Goal: Transaction & Acquisition: Obtain resource

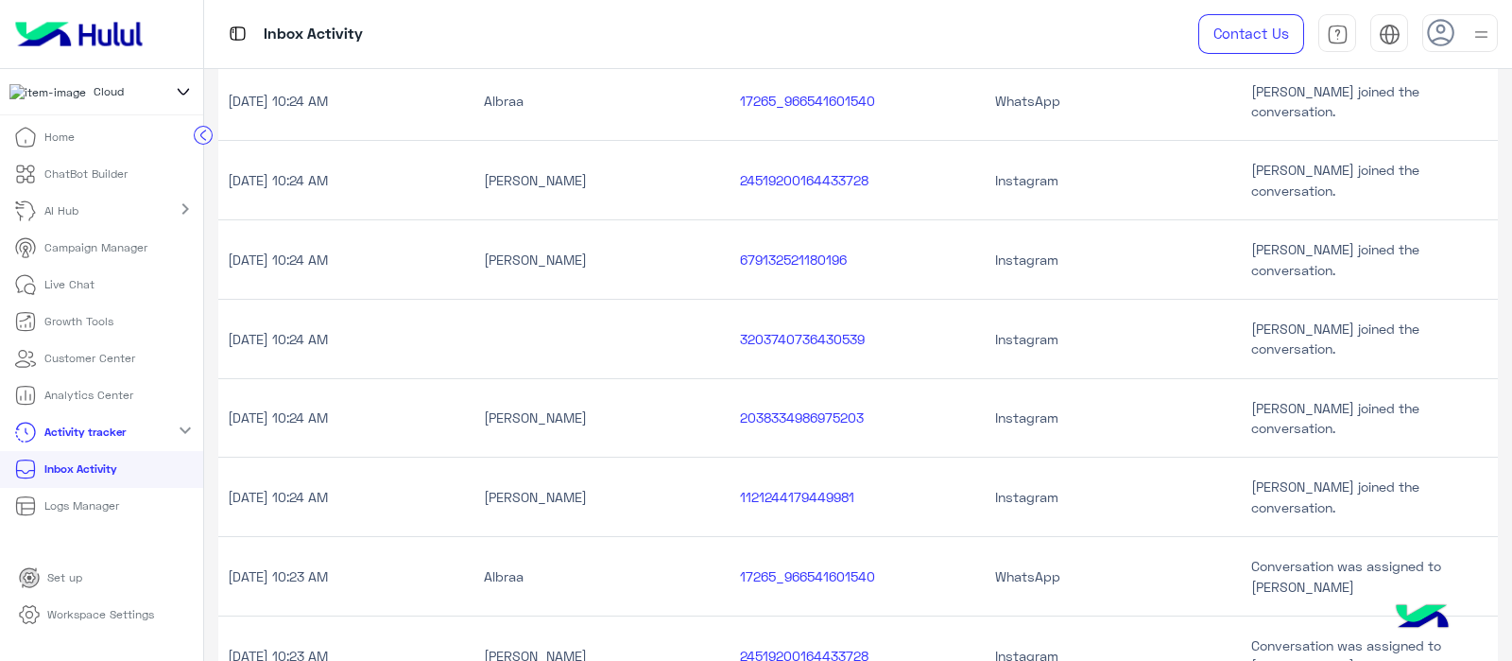
scroll to position [374, 0]
click at [189, 137] on li "Home" at bounding box center [101, 137] width 203 height 37
click at [194, 137] on div "Home ChatBot Builder AI Hub chevron_right Campaign Manager Live Chat Growth Too…" at bounding box center [101, 383] width 203 height 528
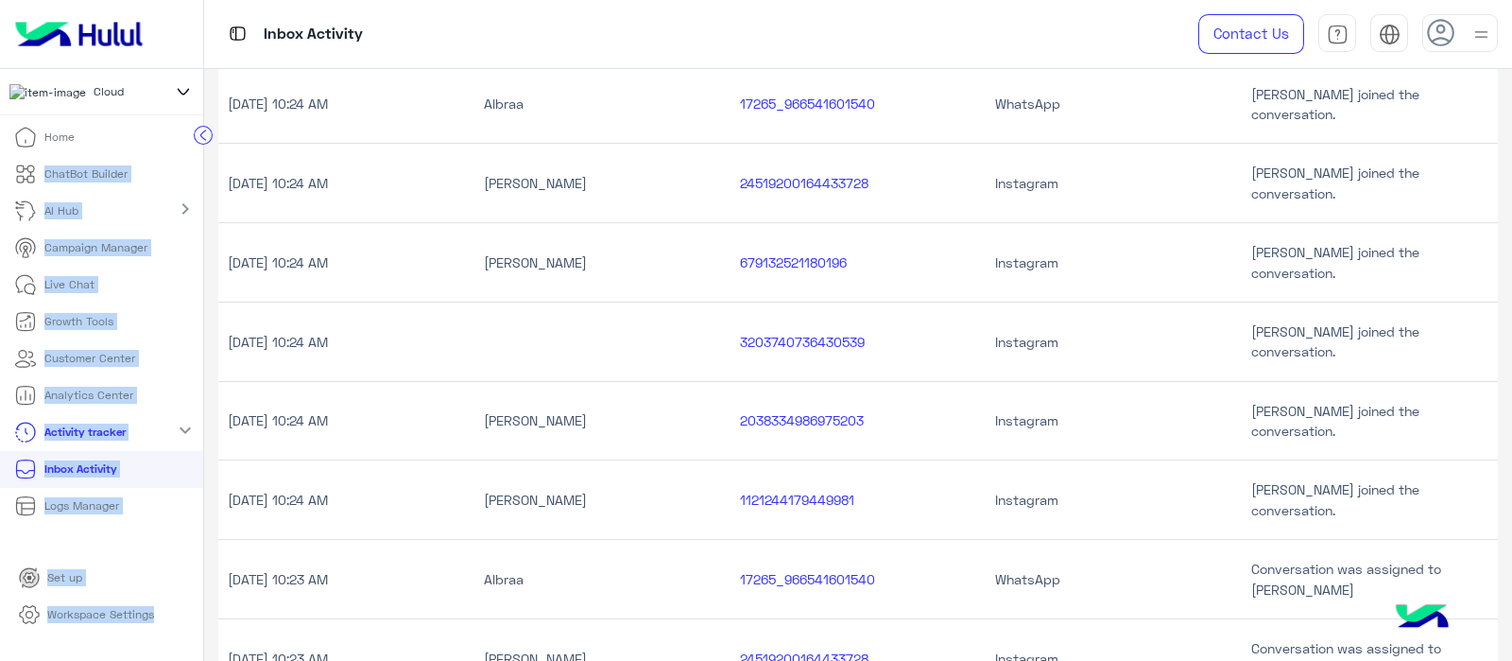
click at [113, 50] on img at bounding box center [79, 34] width 143 height 40
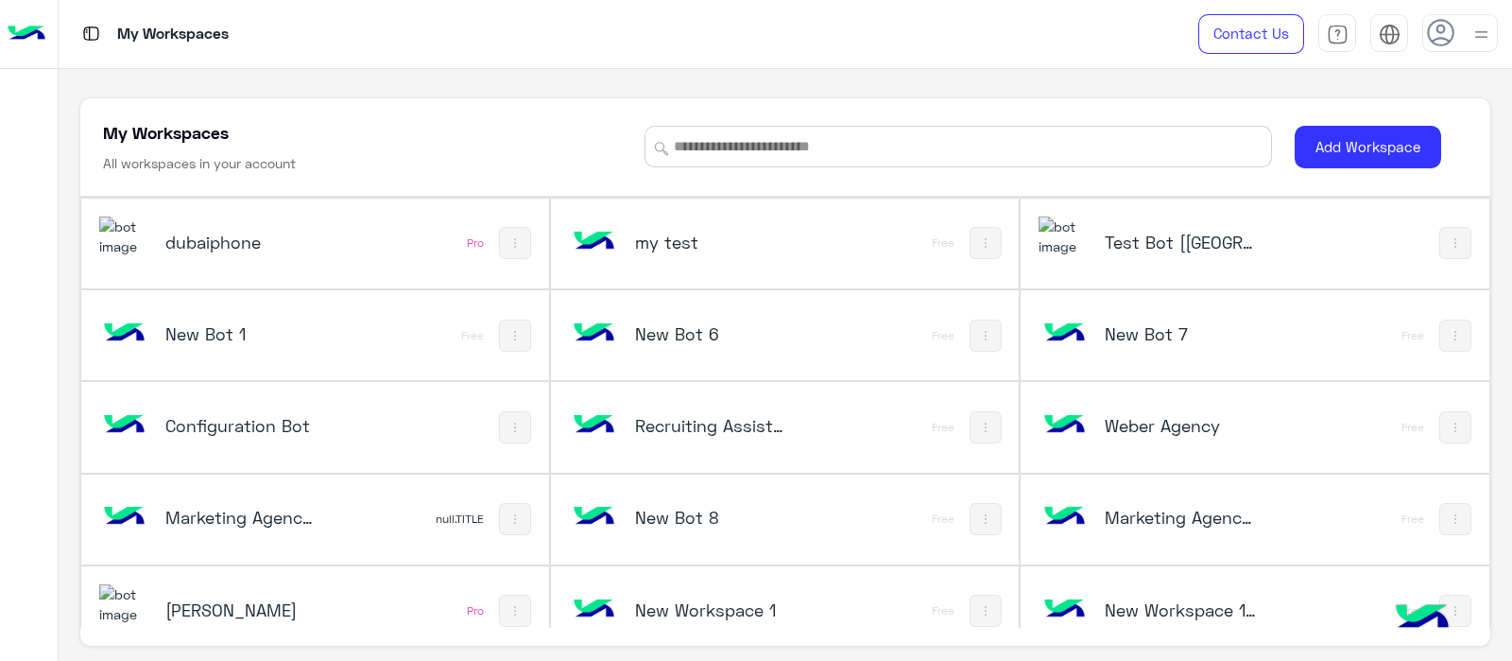
scroll to position [259, 0]
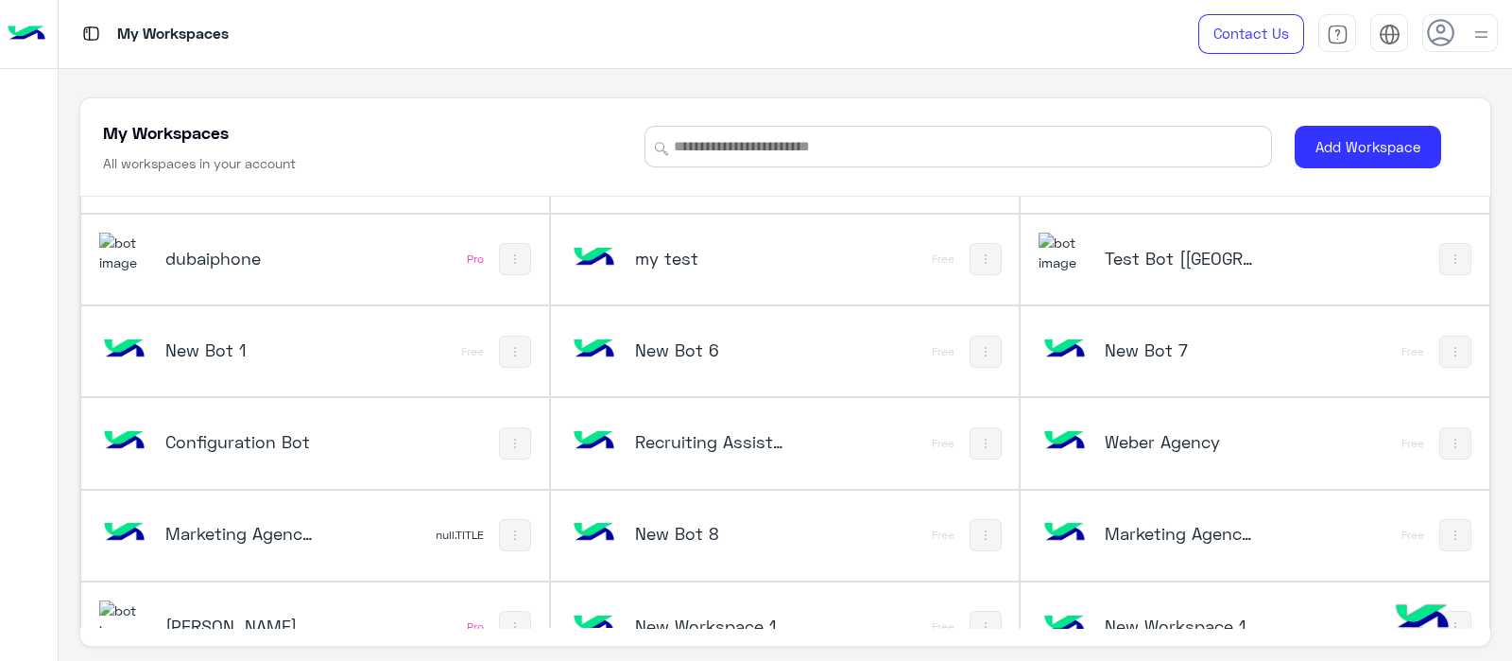
click at [1078, 246] on img at bounding box center [1064, 253] width 51 height 41
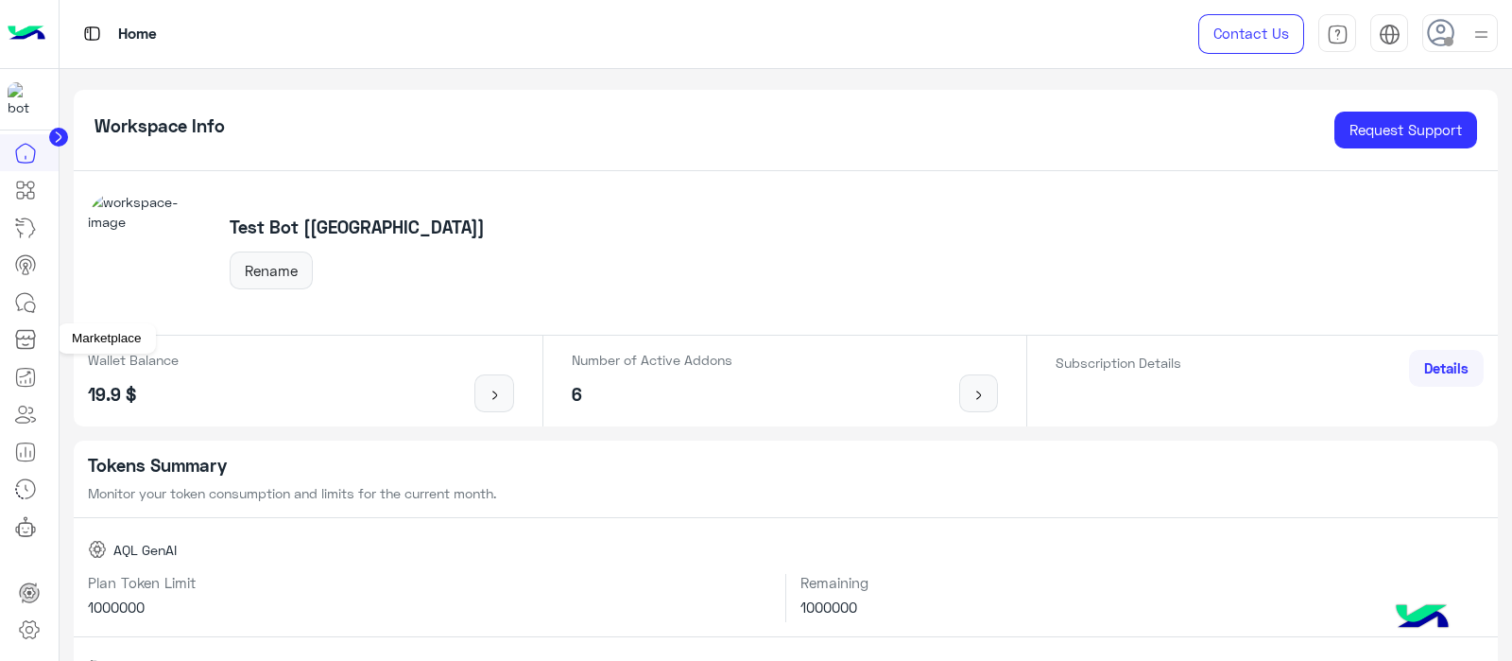
click at [24, 340] on icon at bounding box center [25, 339] width 23 height 23
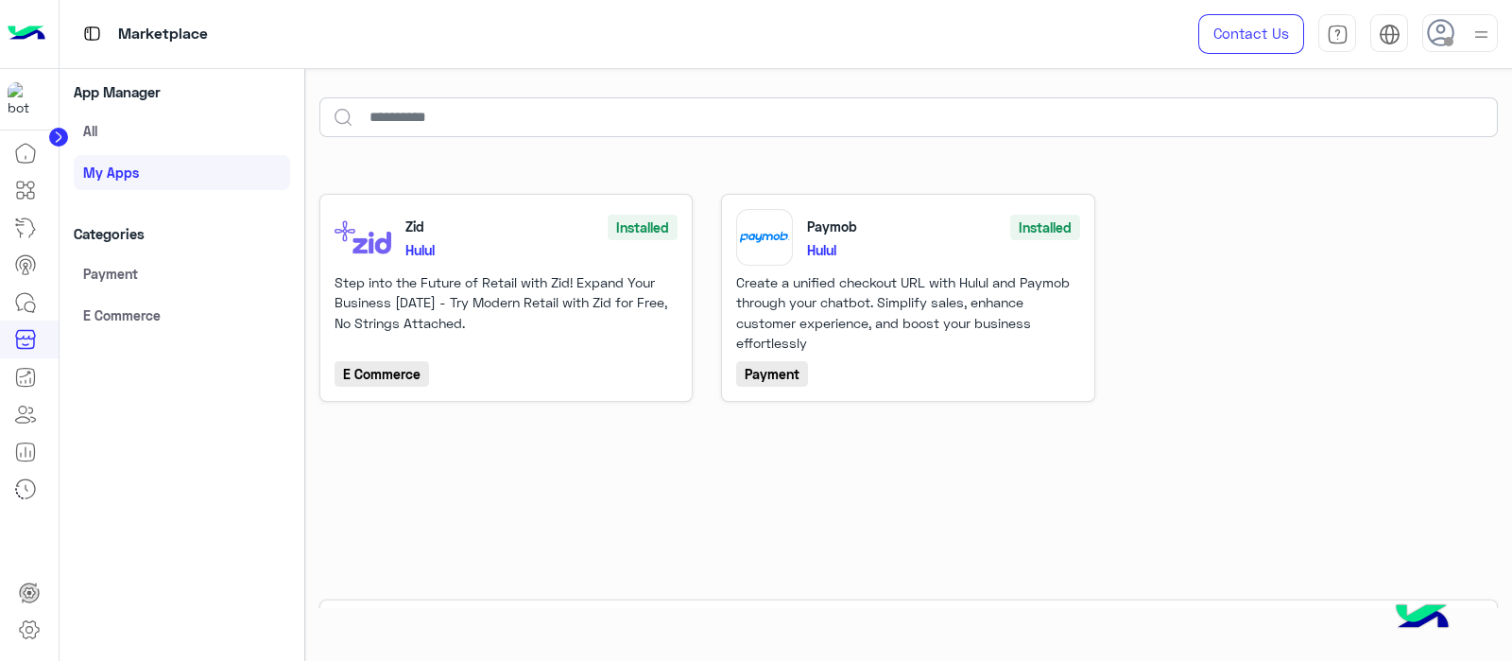
click at [112, 131] on link "All" at bounding box center [182, 131] width 216 height 34
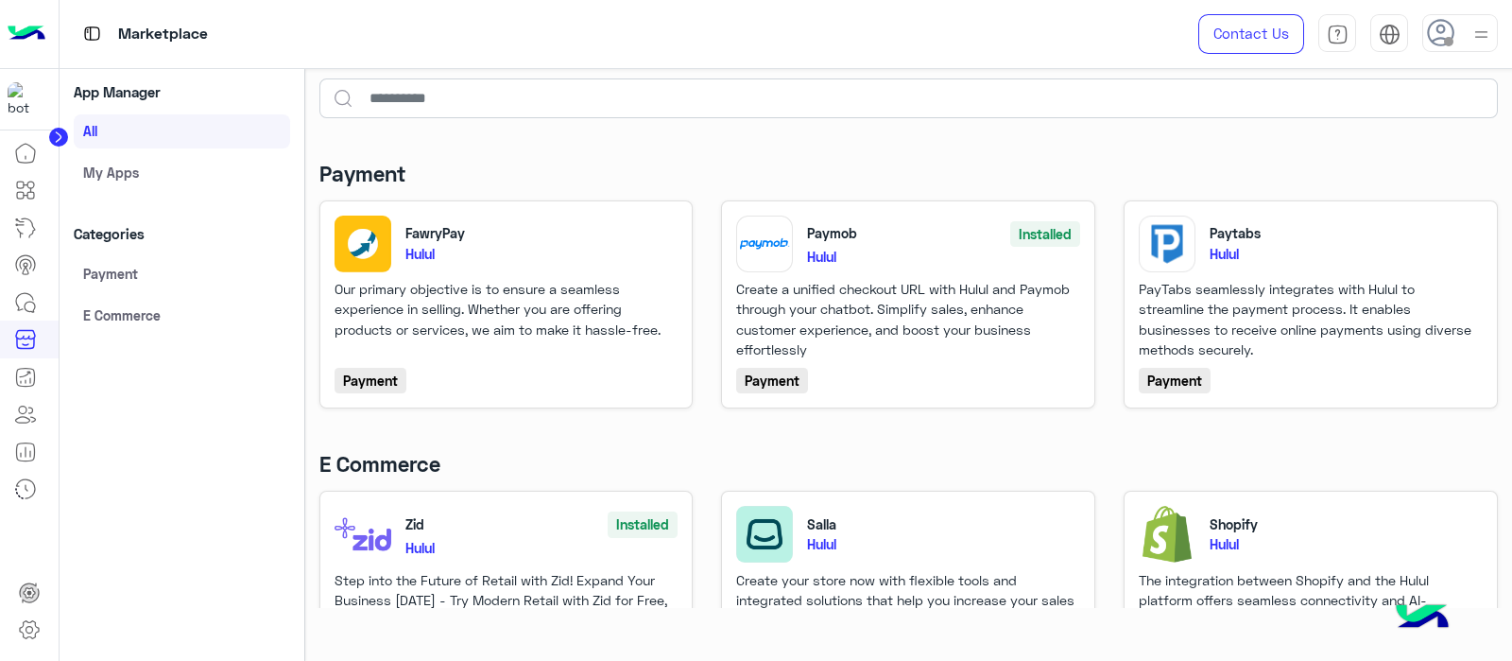
scroll to position [9, 0]
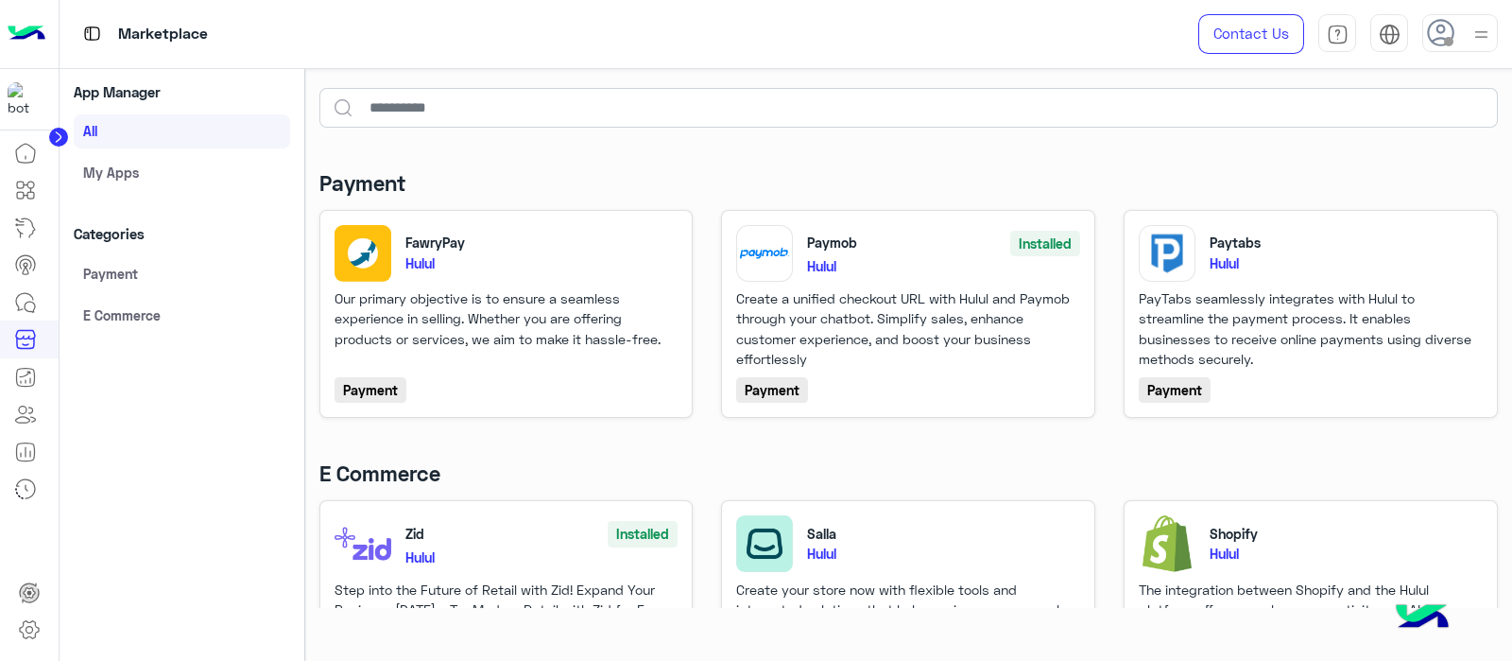
click at [652, 50] on div "Marketplace" at bounding box center [544, 34] width 969 height 68
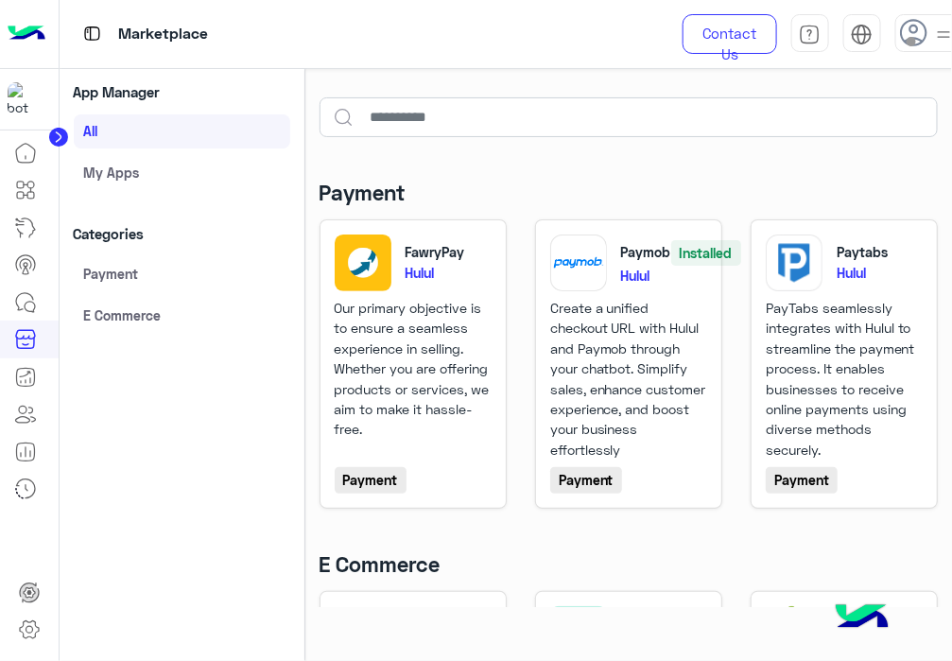
click at [127, 407] on div "App Manager All My apps Categories Payment E Commerce" at bounding box center [182, 365] width 245 height 593
click at [32, 22] on img at bounding box center [27, 34] width 38 height 40
click at [38, 34] on img at bounding box center [27, 34] width 38 height 40
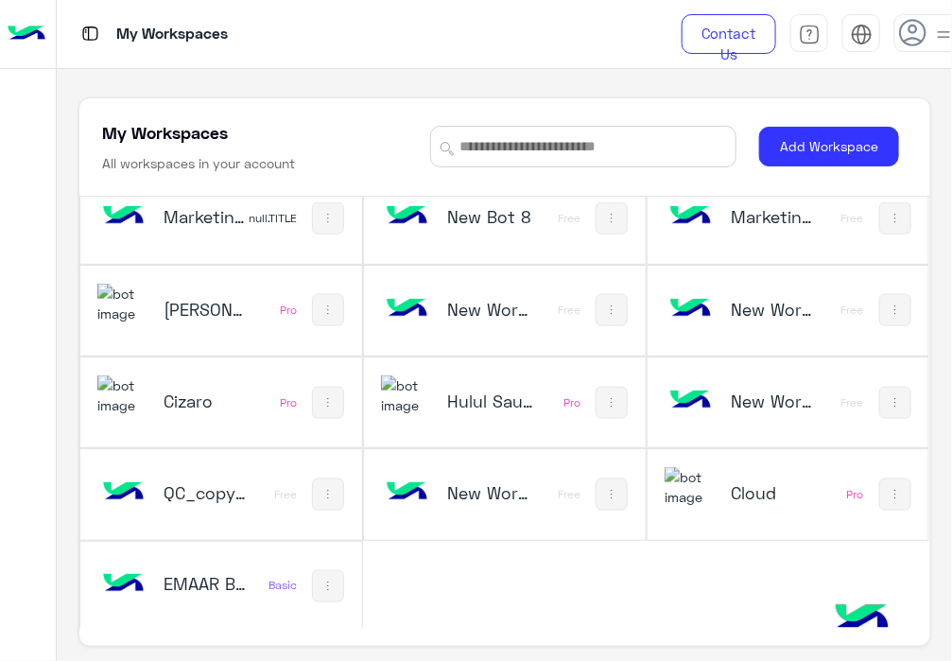
scroll to position [7, 0]
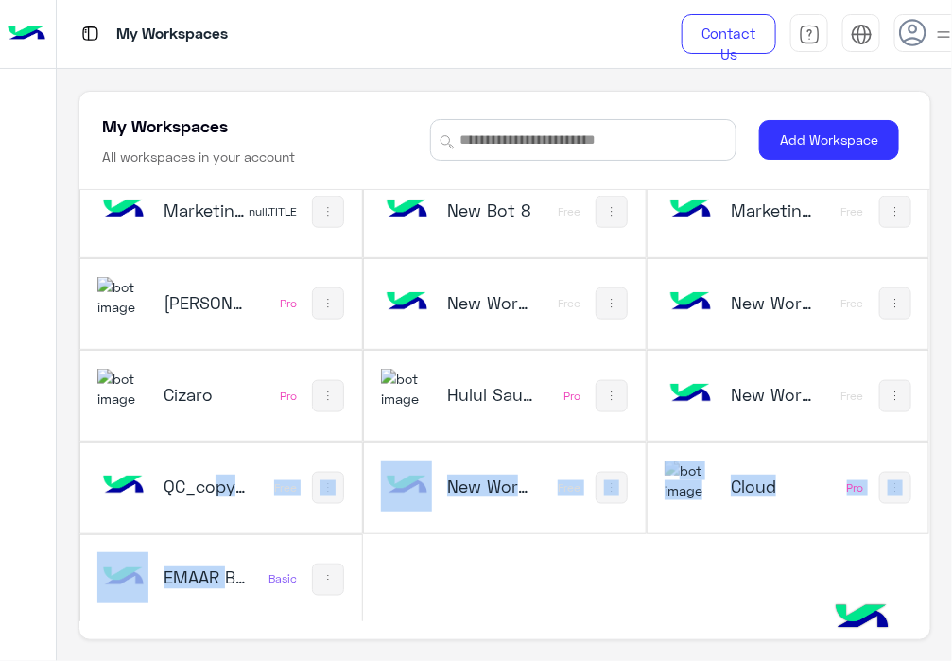
drag, startPoint x: 205, startPoint y: 485, endPoint x: 217, endPoint y: 541, distance: 57.1
click at [217, 541] on div "New Bot 1 Free New Bot 2 Free New Bot Free New Bot 3 Free Kabbani Furniture Pro…" at bounding box center [504, 119] width 851 height 1011
click at [596, 546] on div "New Bot 1 Free New Bot 2 Free New Bot Free New Bot 3 Free Kabbani Furniture Pro…" at bounding box center [504, 119] width 851 height 1011
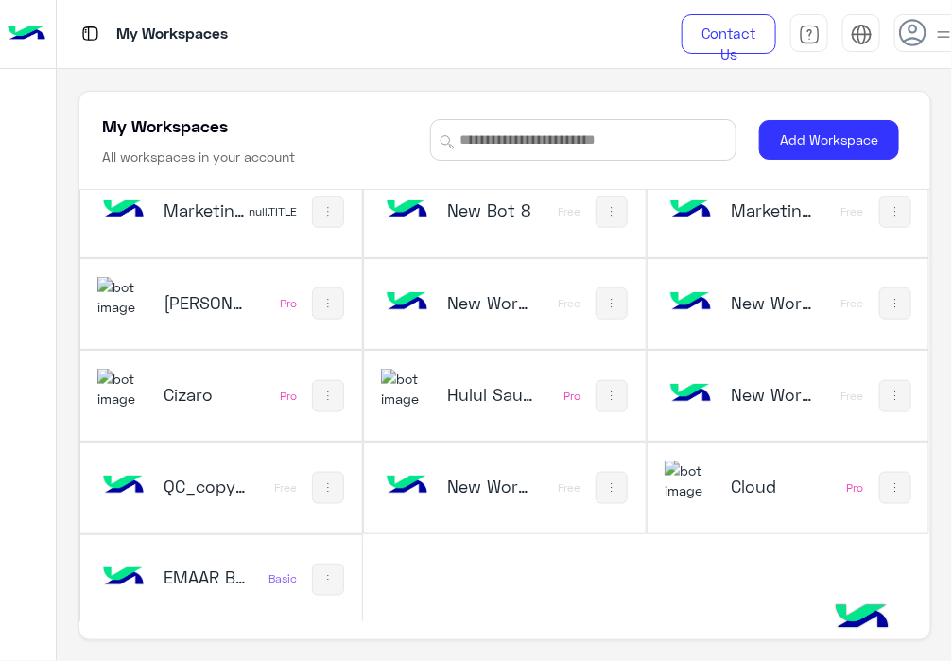
click at [130, 574] on img at bounding box center [122, 577] width 51 height 51
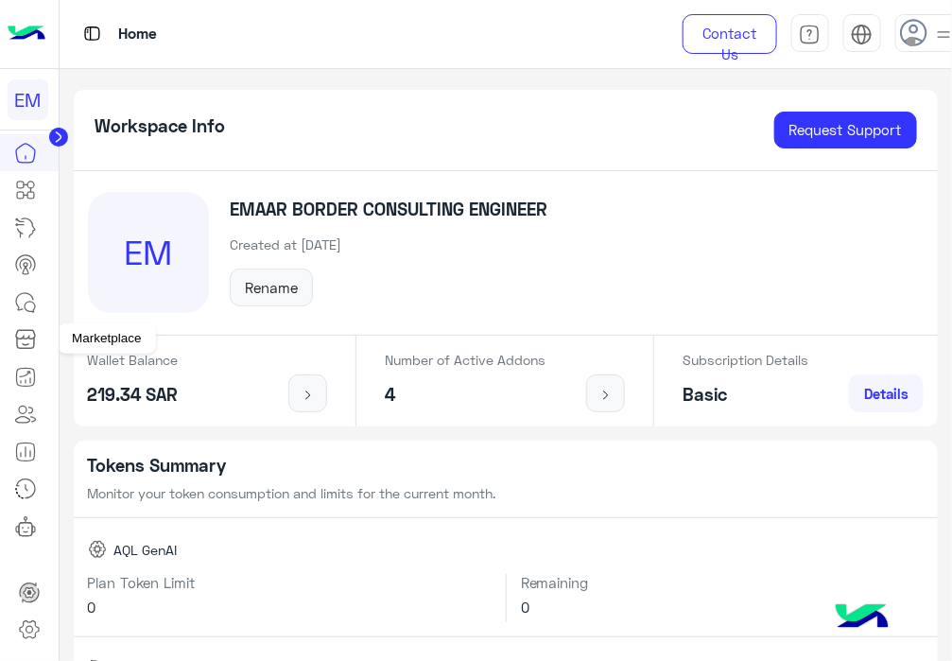
click at [14, 345] on icon at bounding box center [25, 339] width 23 height 23
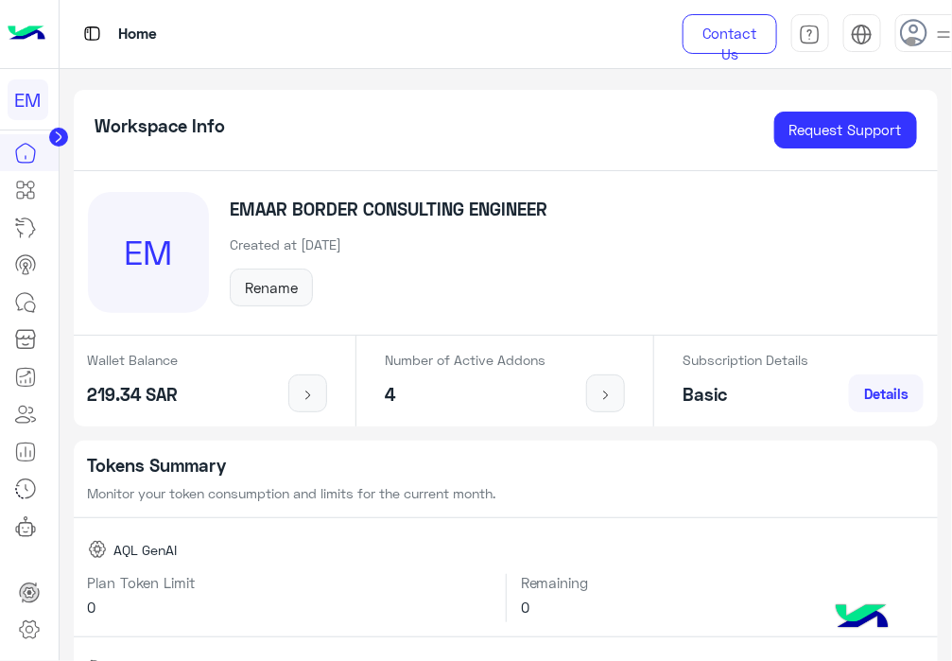
click at [14, 345] on icon at bounding box center [25, 339] width 23 height 23
click at [25, 330] on icon at bounding box center [25, 339] width 23 height 23
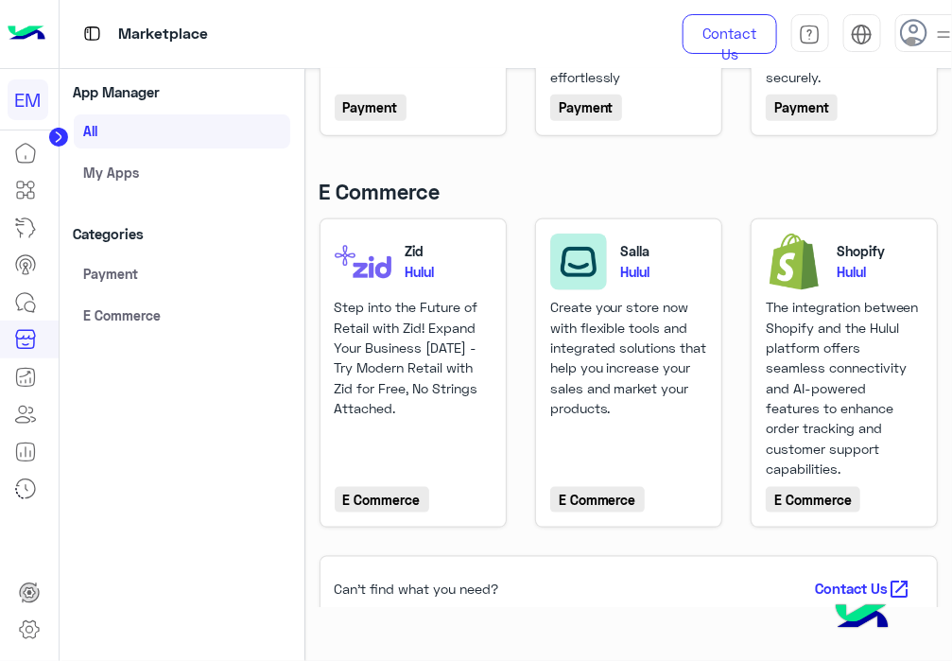
scroll to position [399, 0]
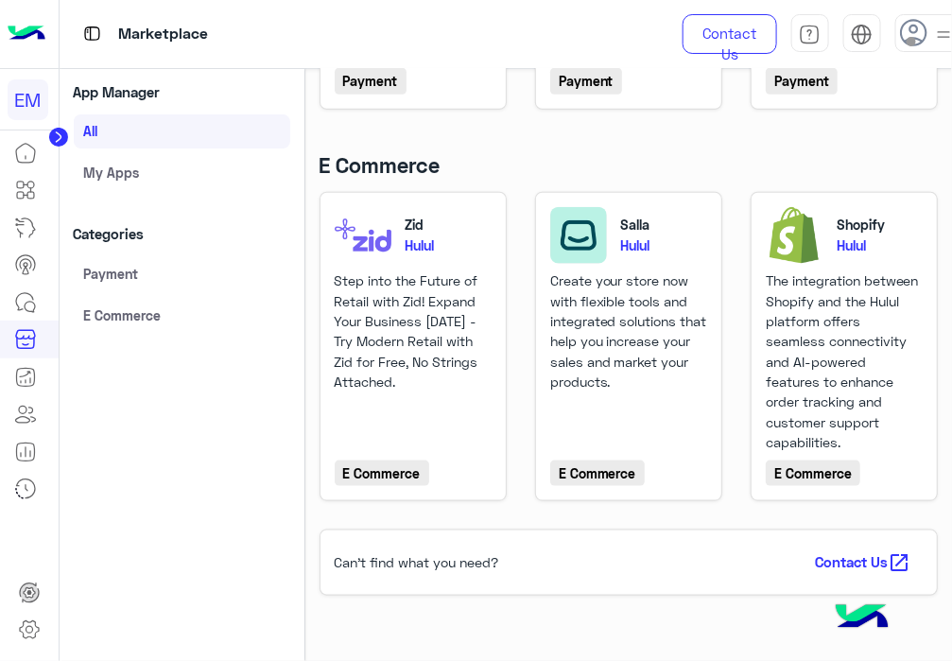
click at [56, 139] on icon at bounding box center [58, 136] width 5 height 9
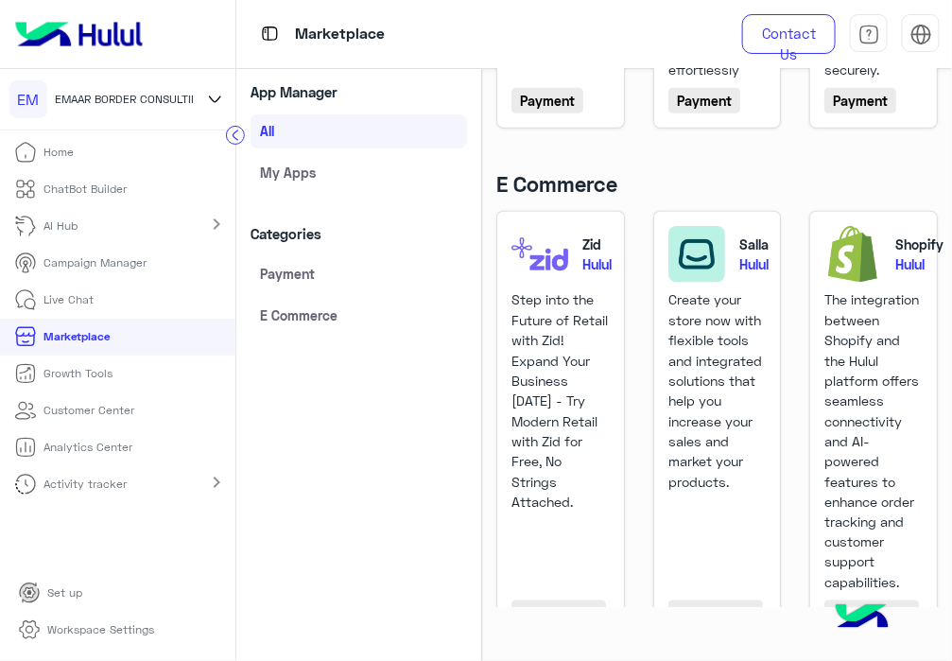
scroll to position [520, 0]
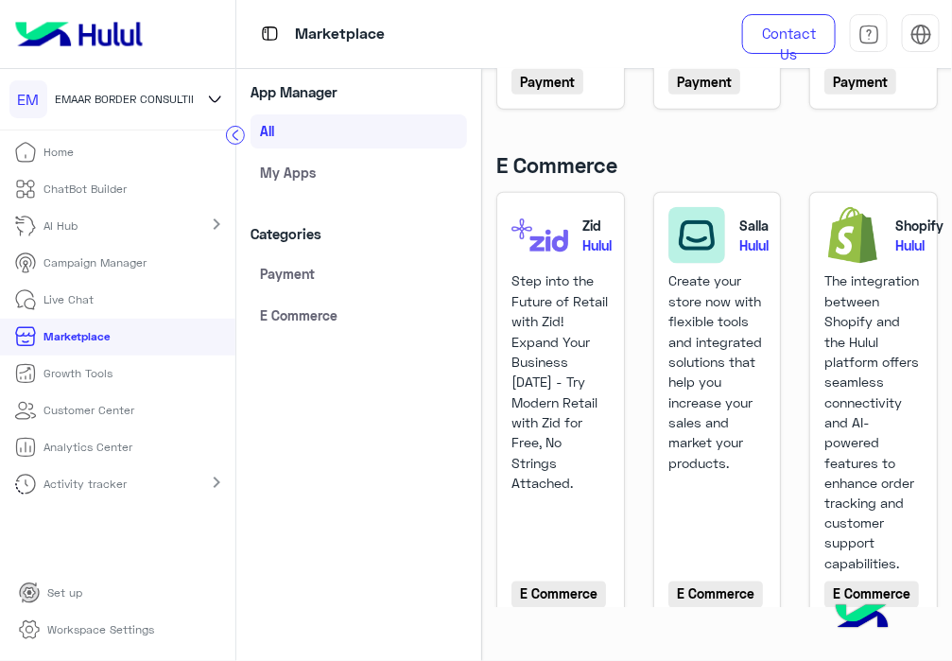
click at [216, 101] on icon at bounding box center [215, 99] width 22 height 23
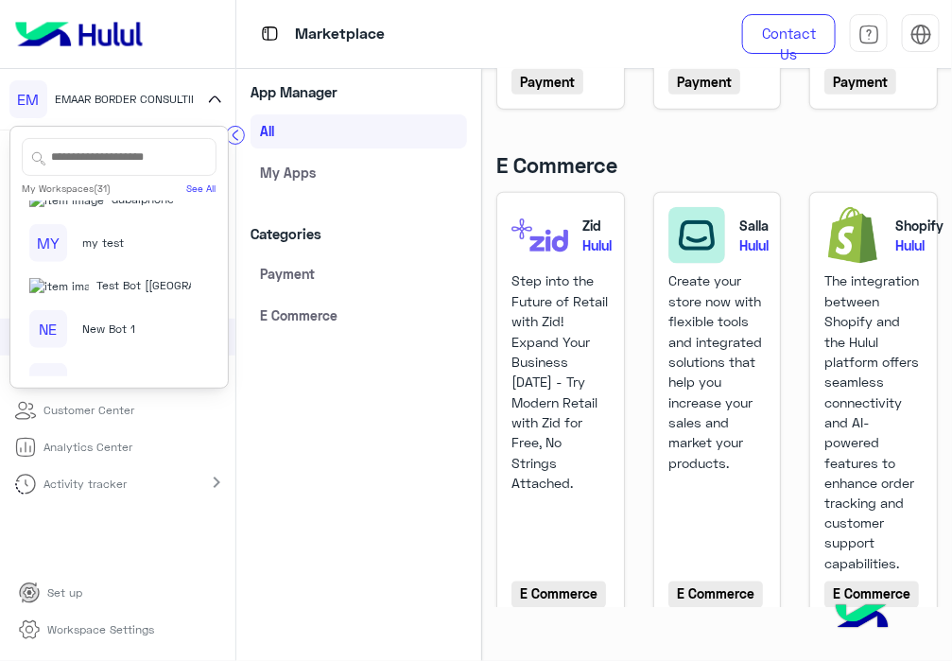
scroll to position [456, 0]
click at [99, 293] on span "Test Bot [[GEOGRAPHIC_DATA]]" at bounding box center [177, 284] width 163 height 17
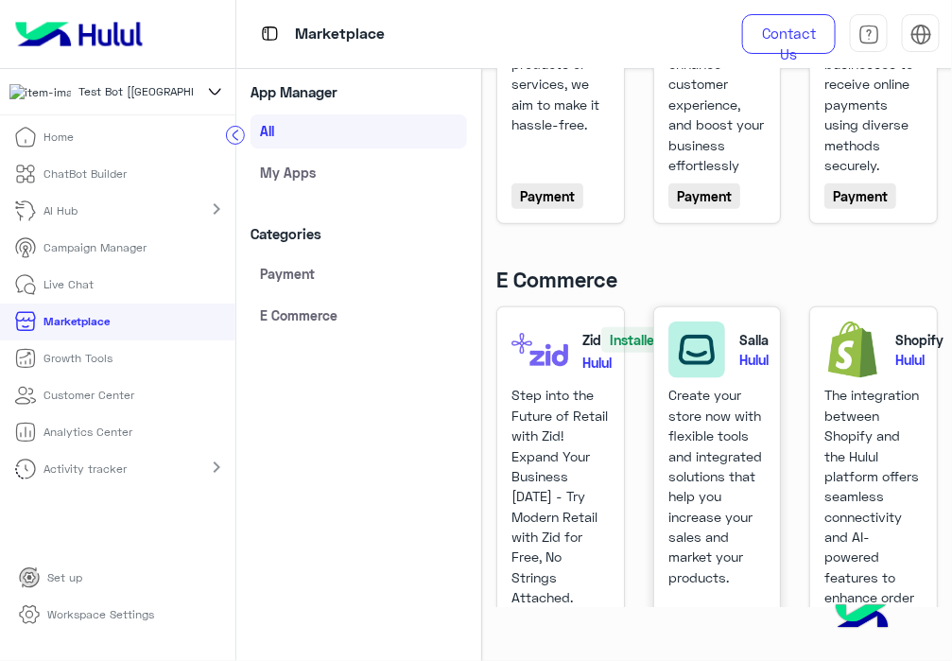
scroll to position [412, 0]
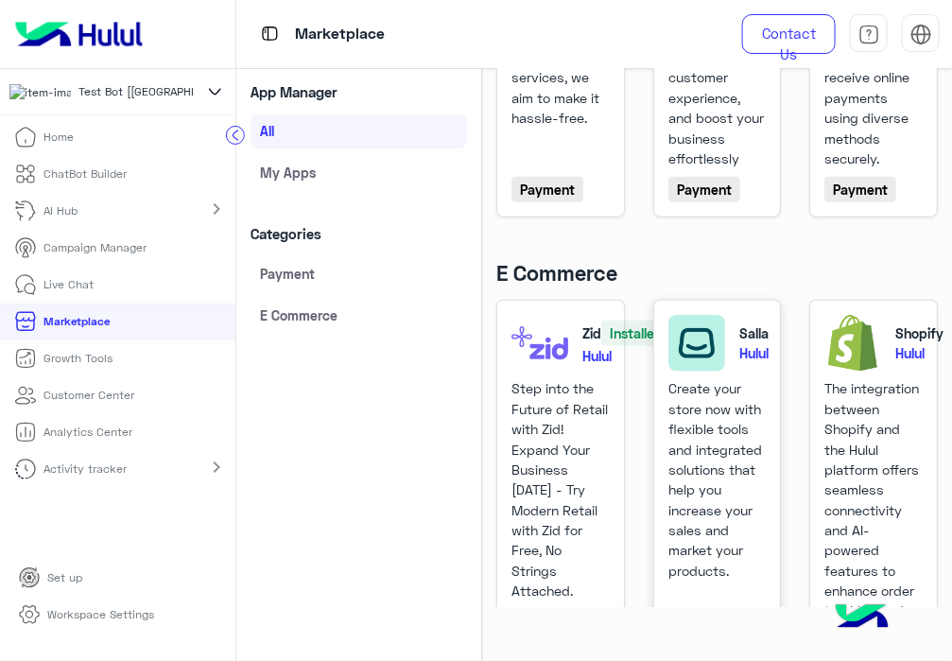
click at [739, 323] on p "Salla" at bounding box center [753, 333] width 29 height 20
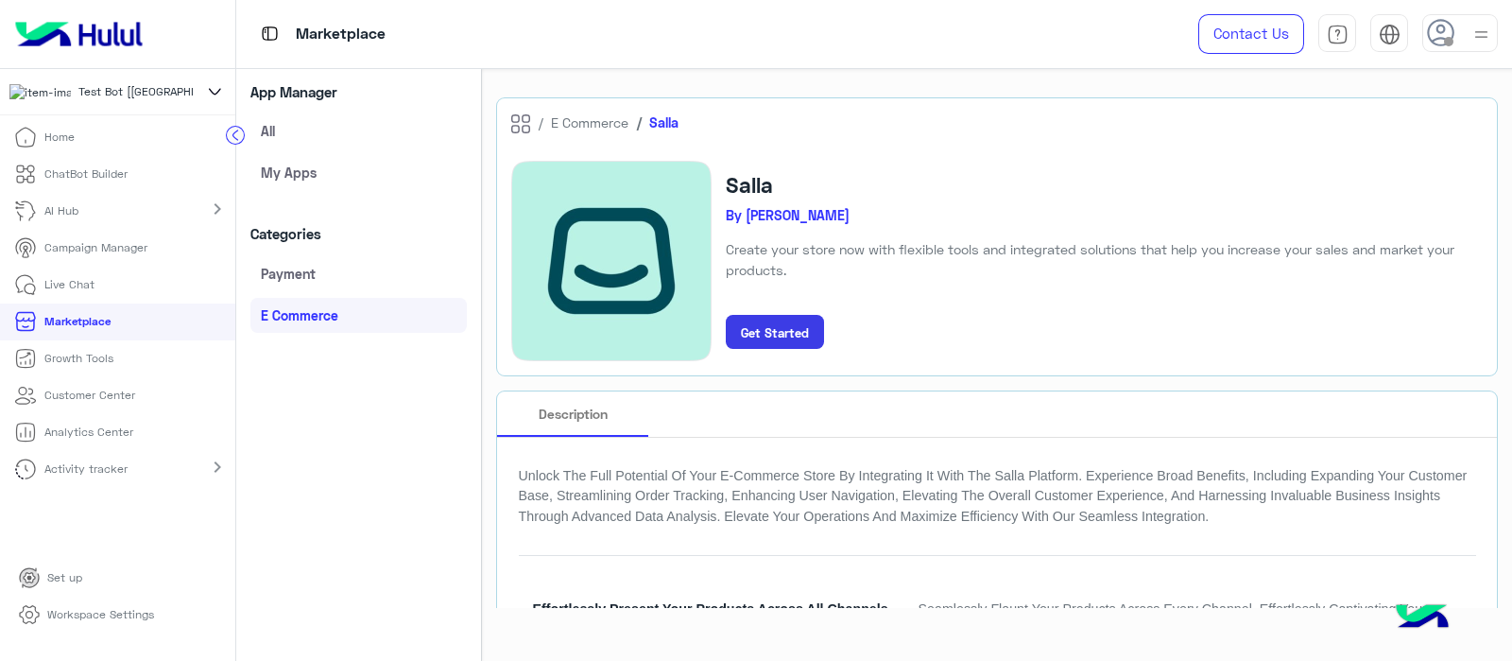
click at [752, 347] on button "Get Started" at bounding box center [775, 332] width 98 height 34
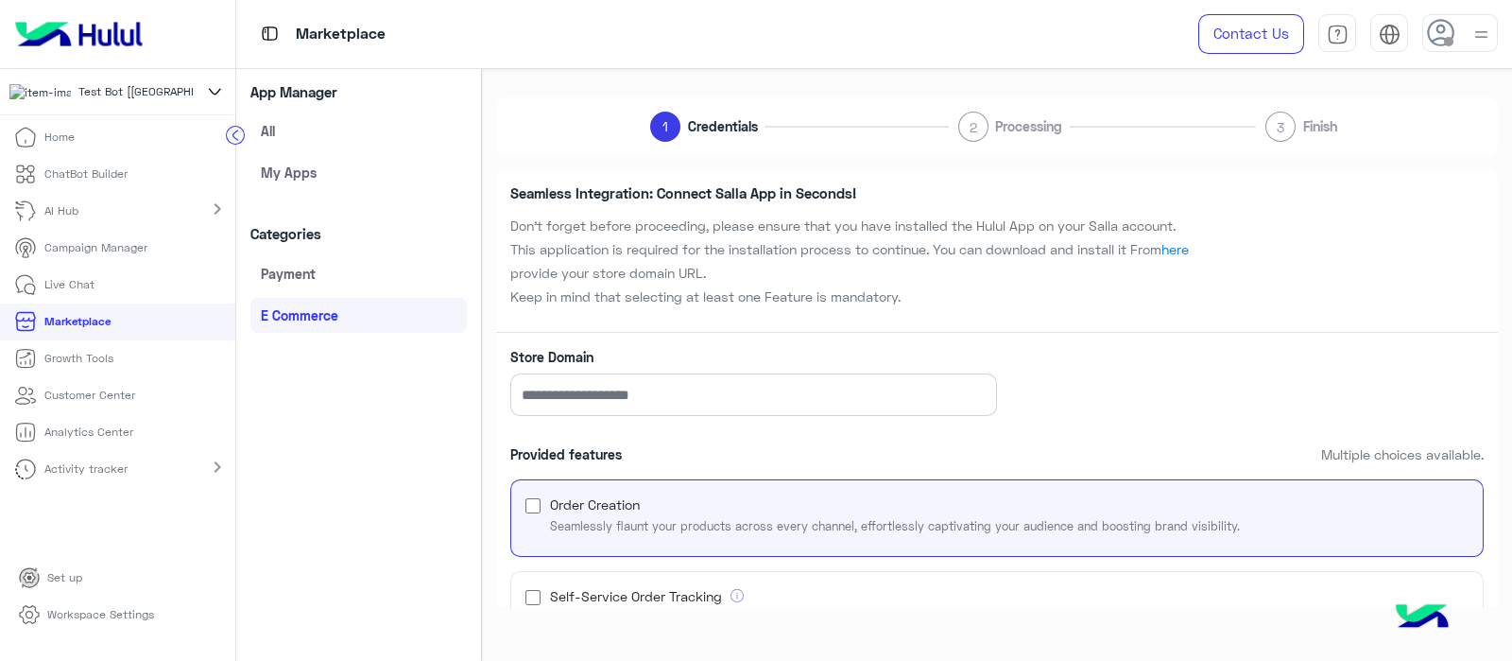
scroll to position [328, 0]
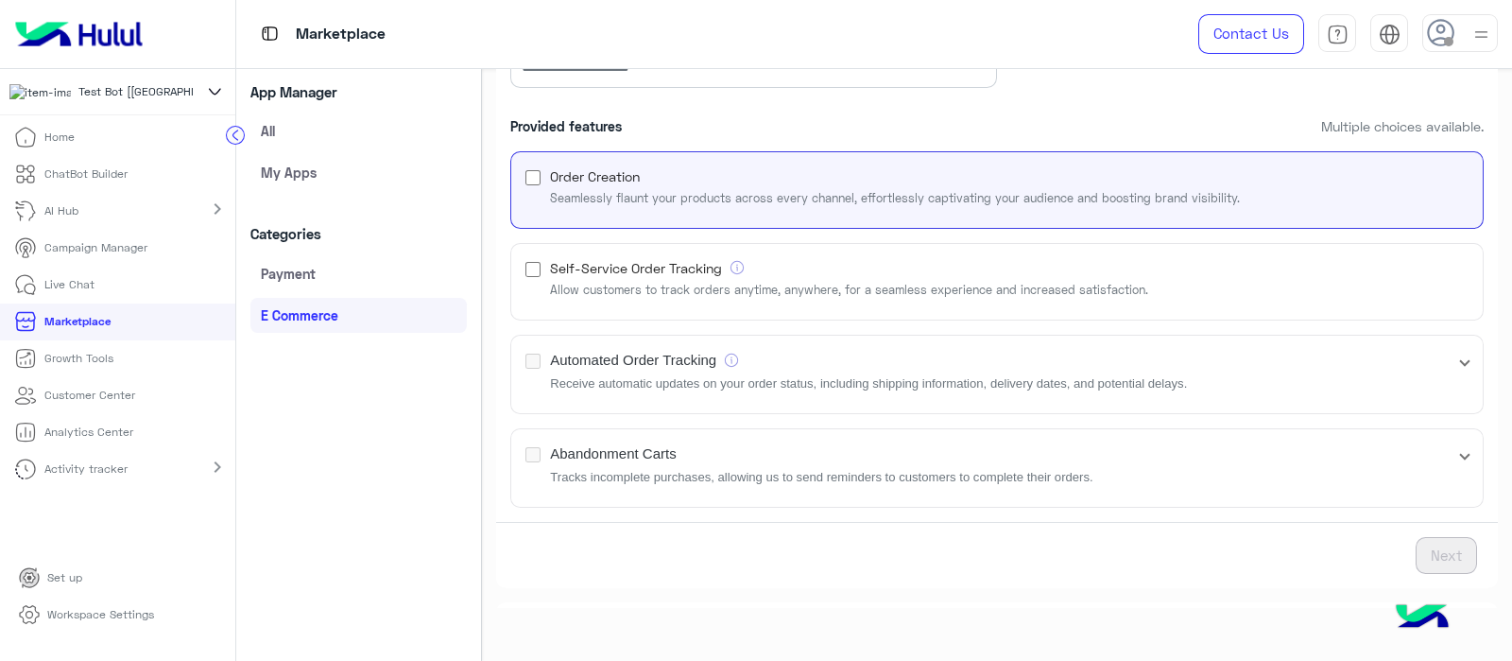
click at [648, 292] on small "Allow customers to track orders anytime, anywhere, for a seamless experience an…" at bounding box center [849, 291] width 598 height 18
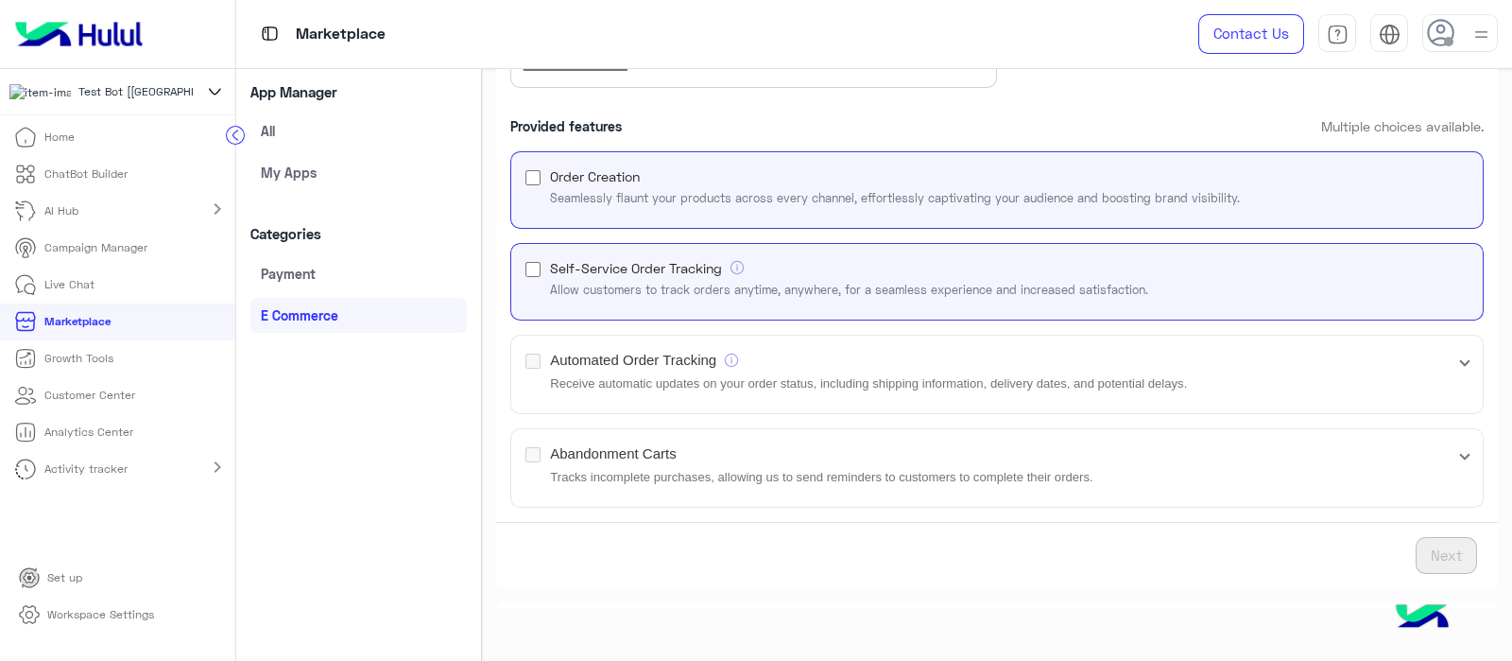
click at [607, 486] on mat-expansion-panel-header "Abandonment Carts Tracks incomplete purchases, allowing us to send reminders to…" at bounding box center [997, 468] width 972 height 78
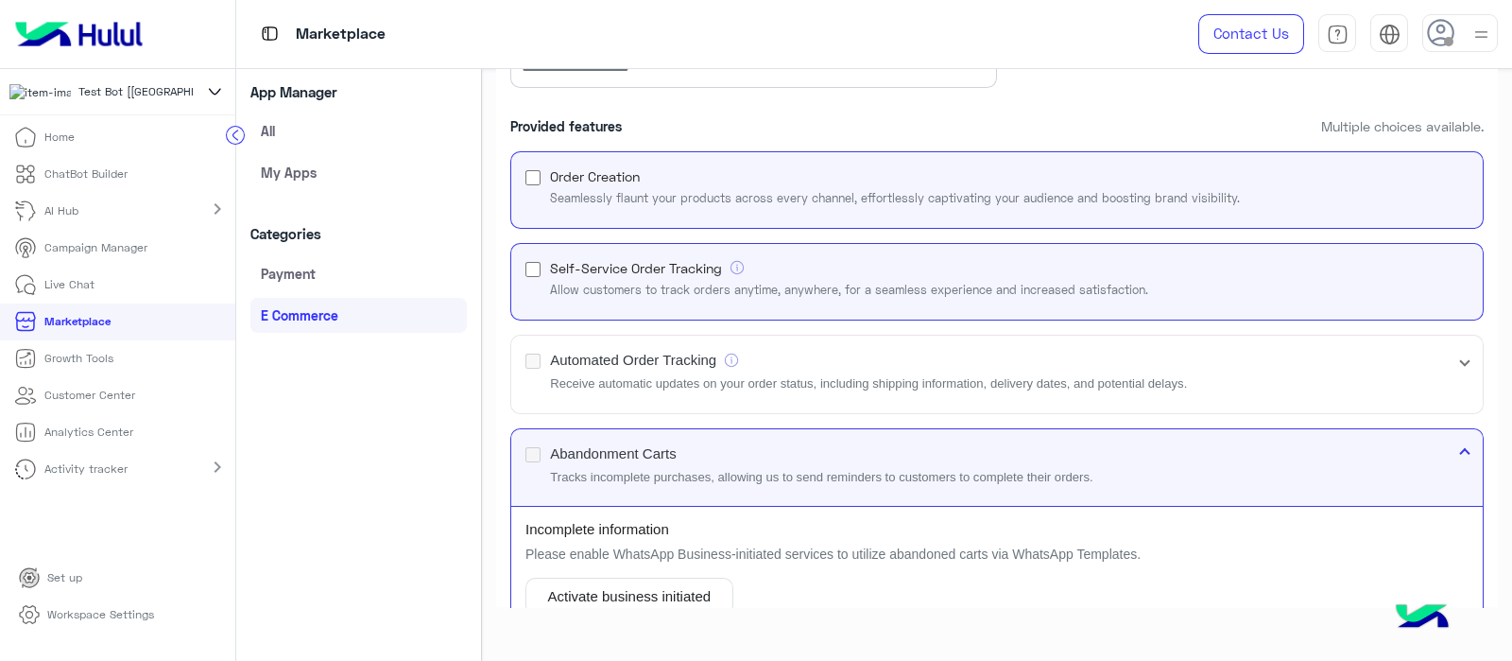
scroll to position [399, 0]
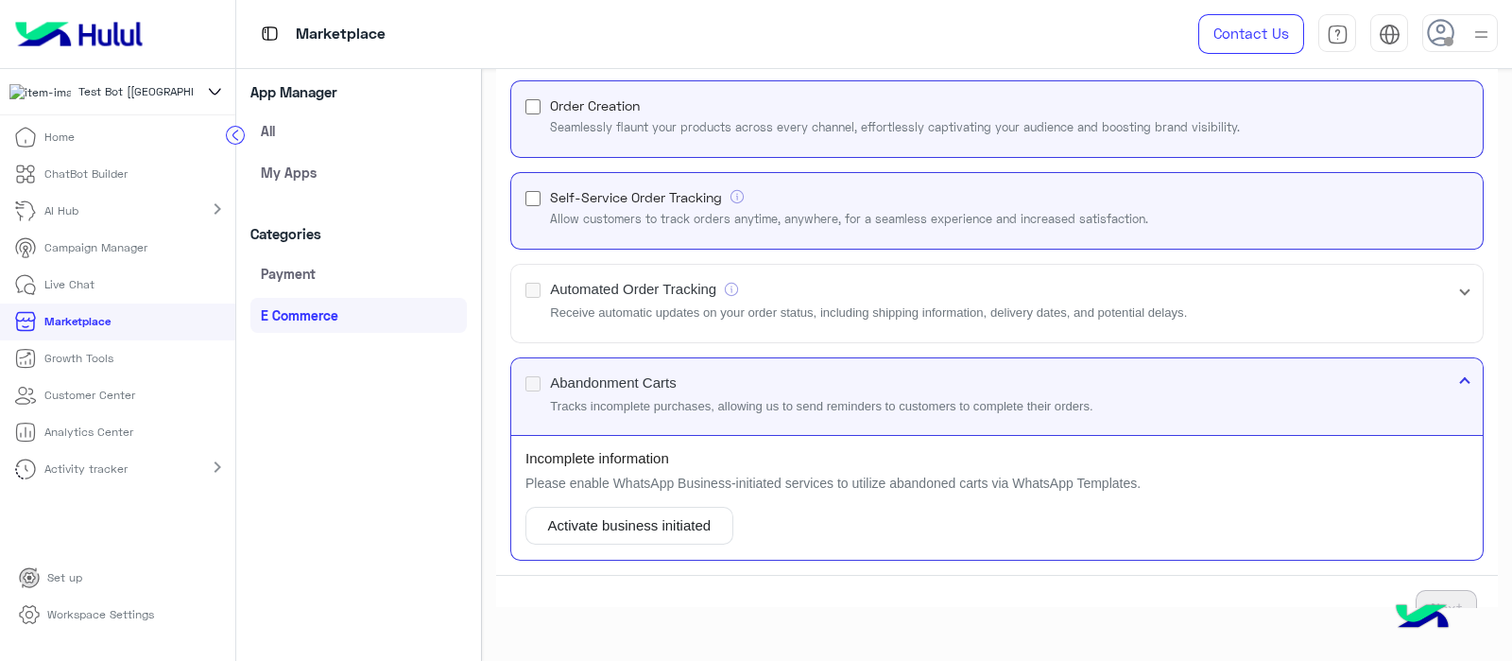
click at [607, 475] on p "Please enable WhatsApp Business-initiated services to utilize abandoned carts v…" at bounding box center [997, 483] width 943 height 19
click at [596, 511] on button "Activate business initiated" at bounding box center [630, 526] width 208 height 38
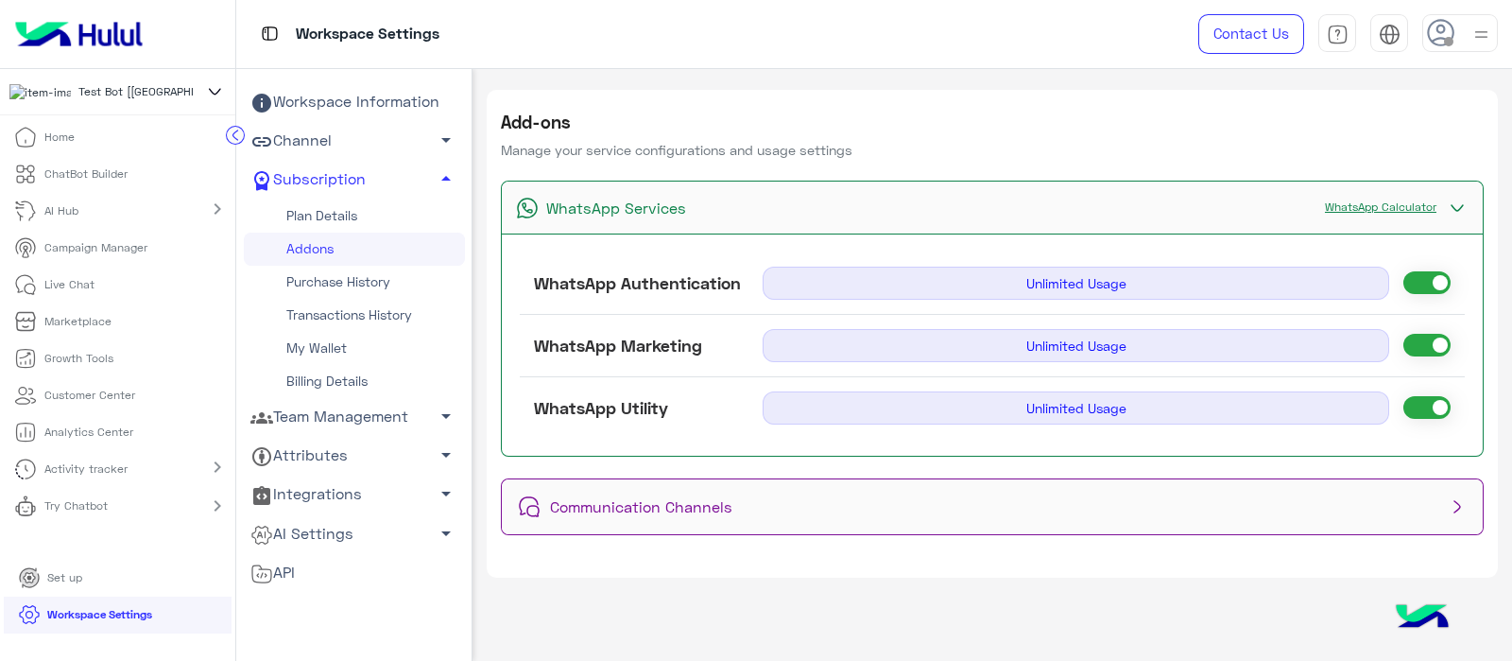
click at [951, 498] on div "Communication Channels" at bounding box center [992, 506] width 981 height 55
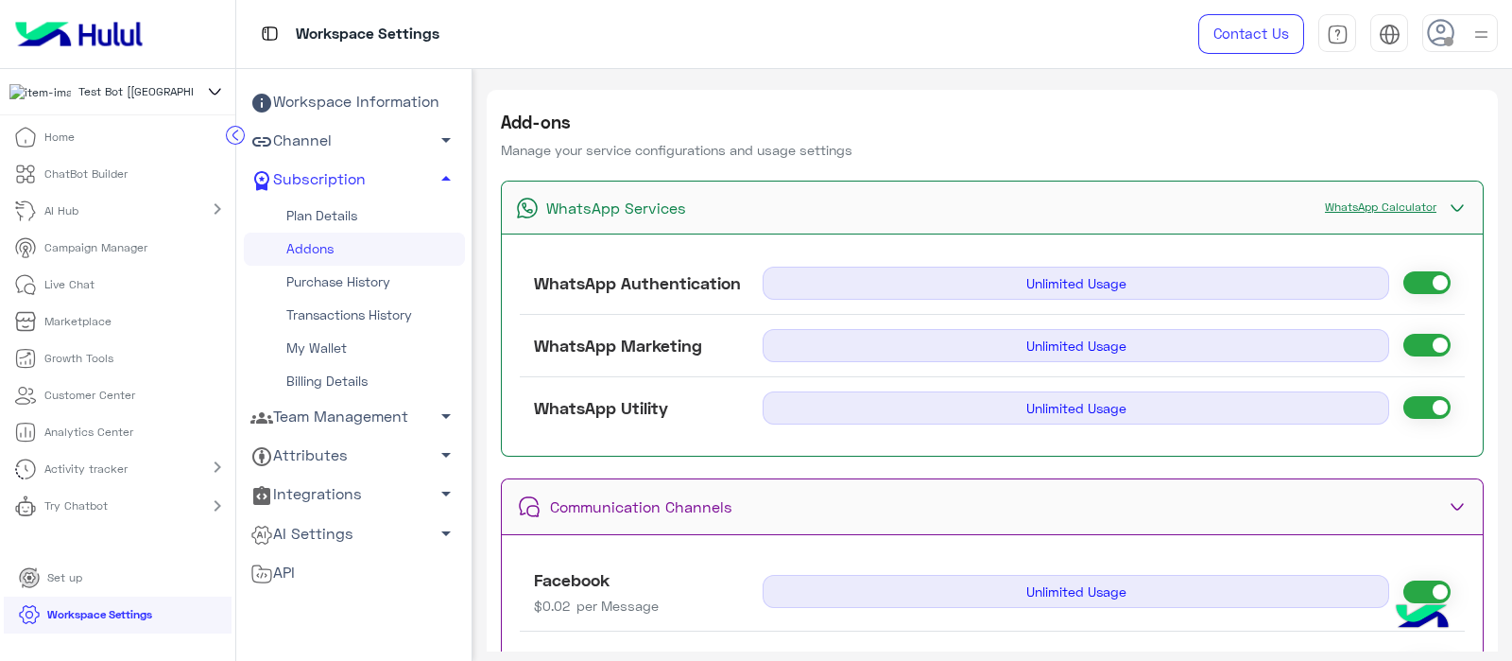
click at [951, 498] on div "Communication Channels" at bounding box center [992, 506] width 981 height 55
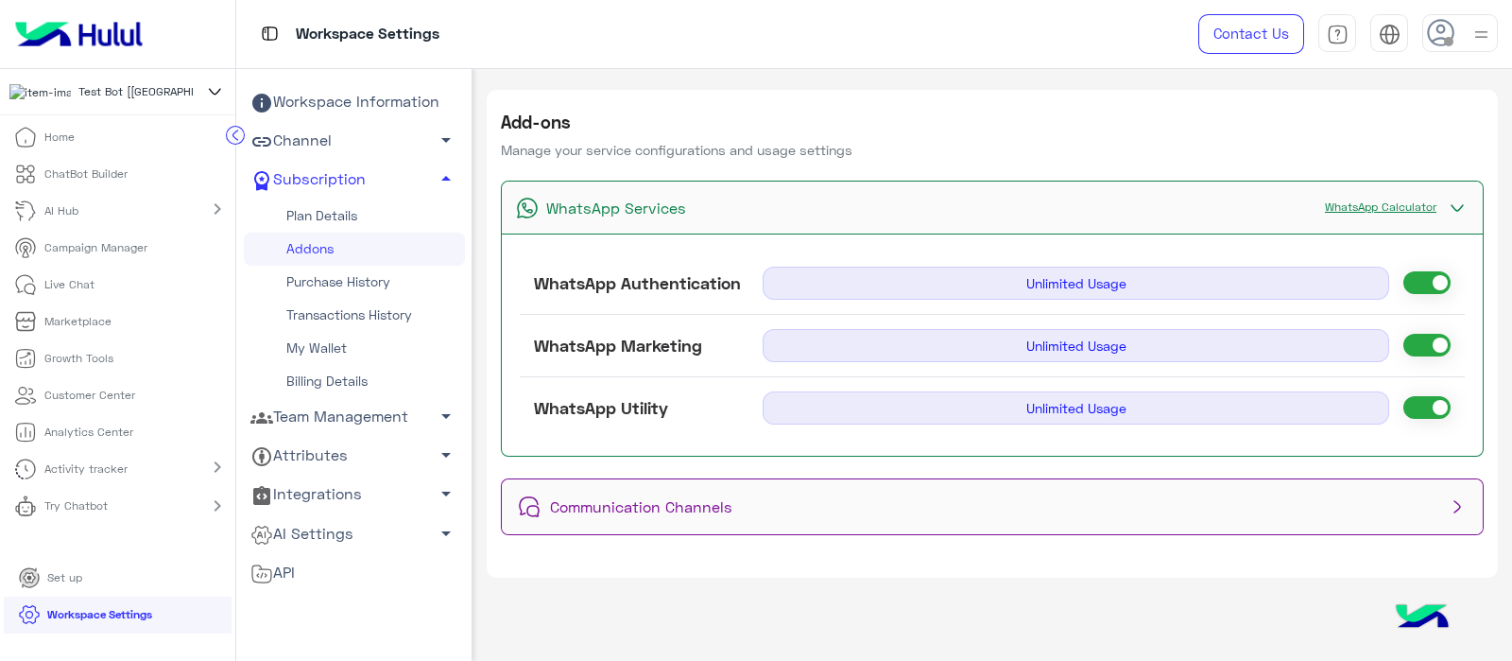
click at [383, 225] on link "Plan Details" at bounding box center [354, 215] width 221 height 33
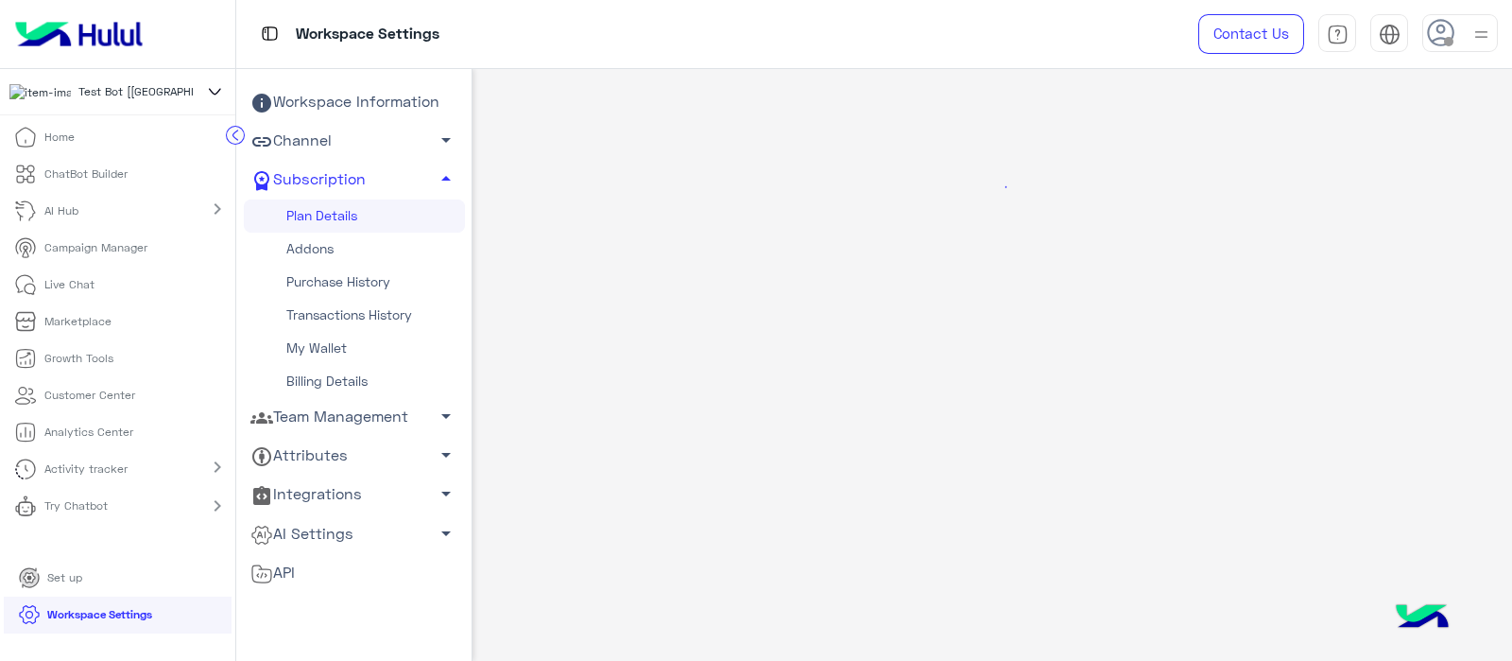
click at [383, 225] on link "Plan Details" at bounding box center [354, 215] width 221 height 33
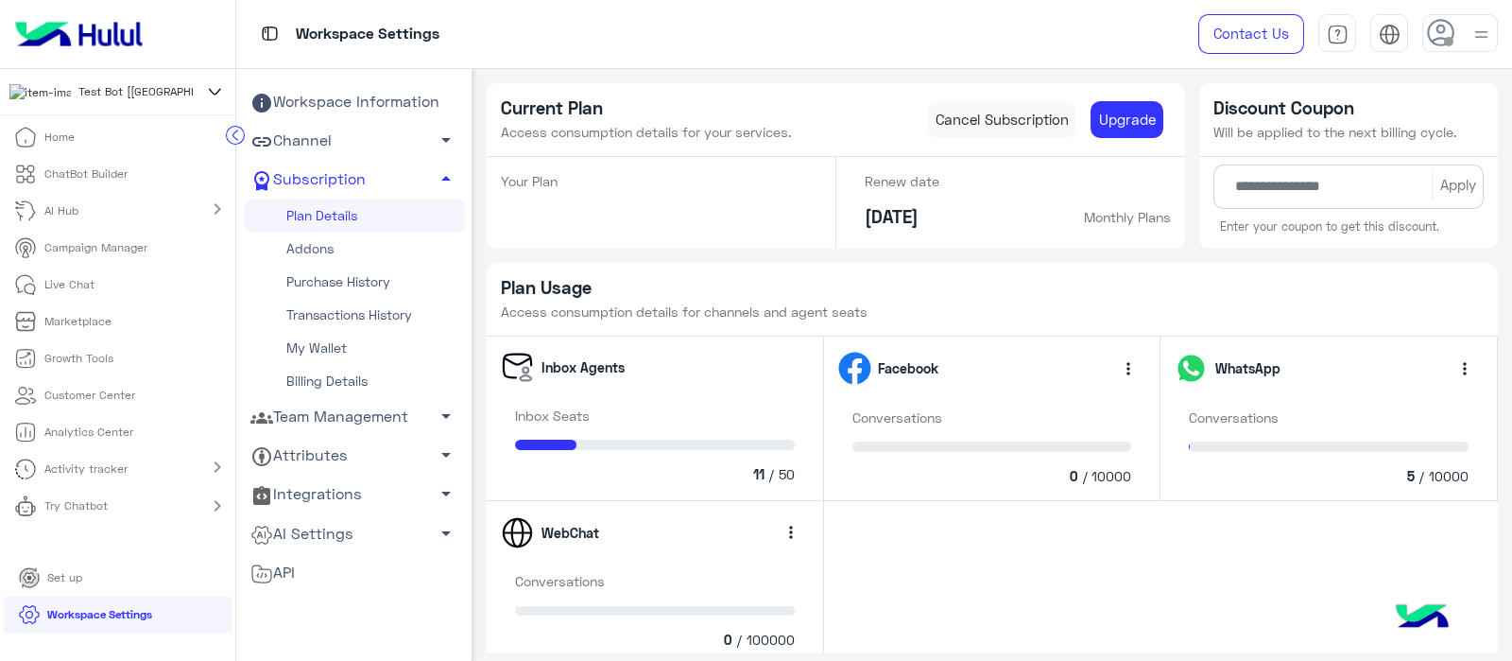
click at [366, 255] on link "Addons" at bounding box center [354, 249] width 221 height 33
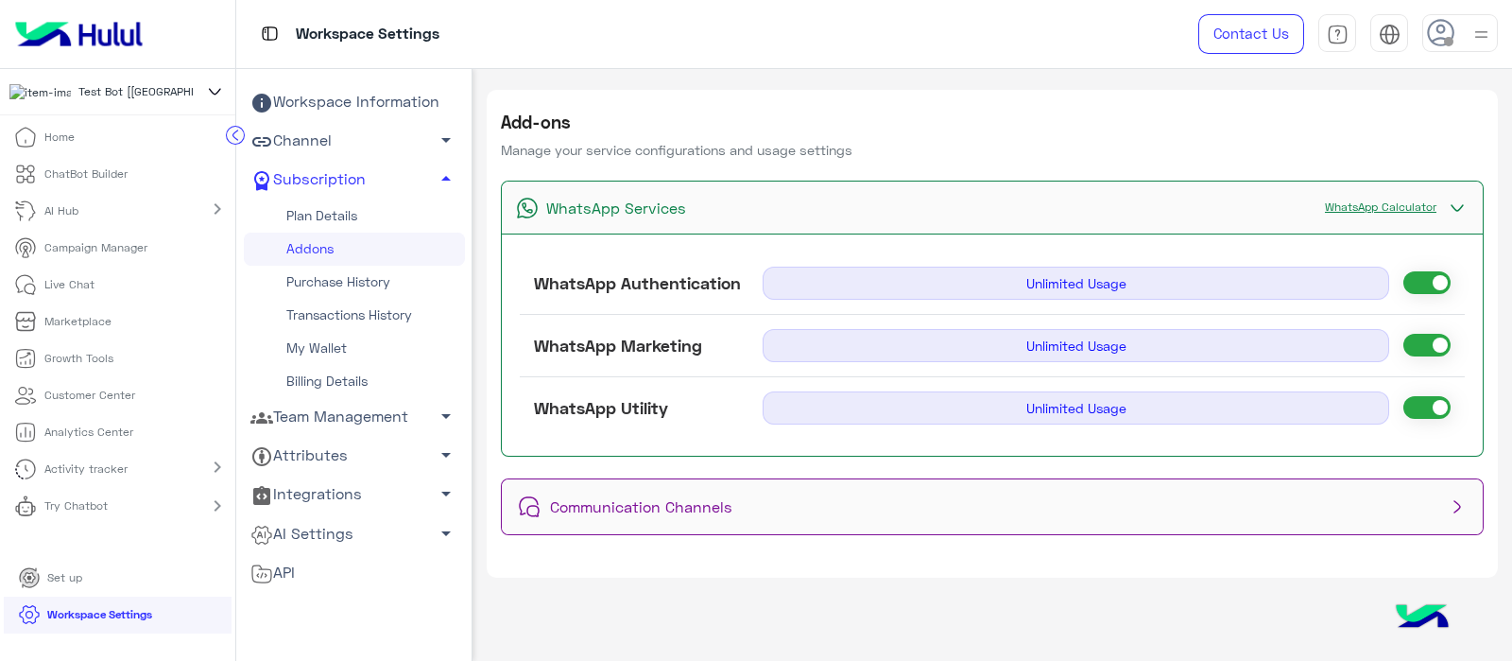
click at [951, 287] on span at bounding box center [1427, 282] width 47 height 23
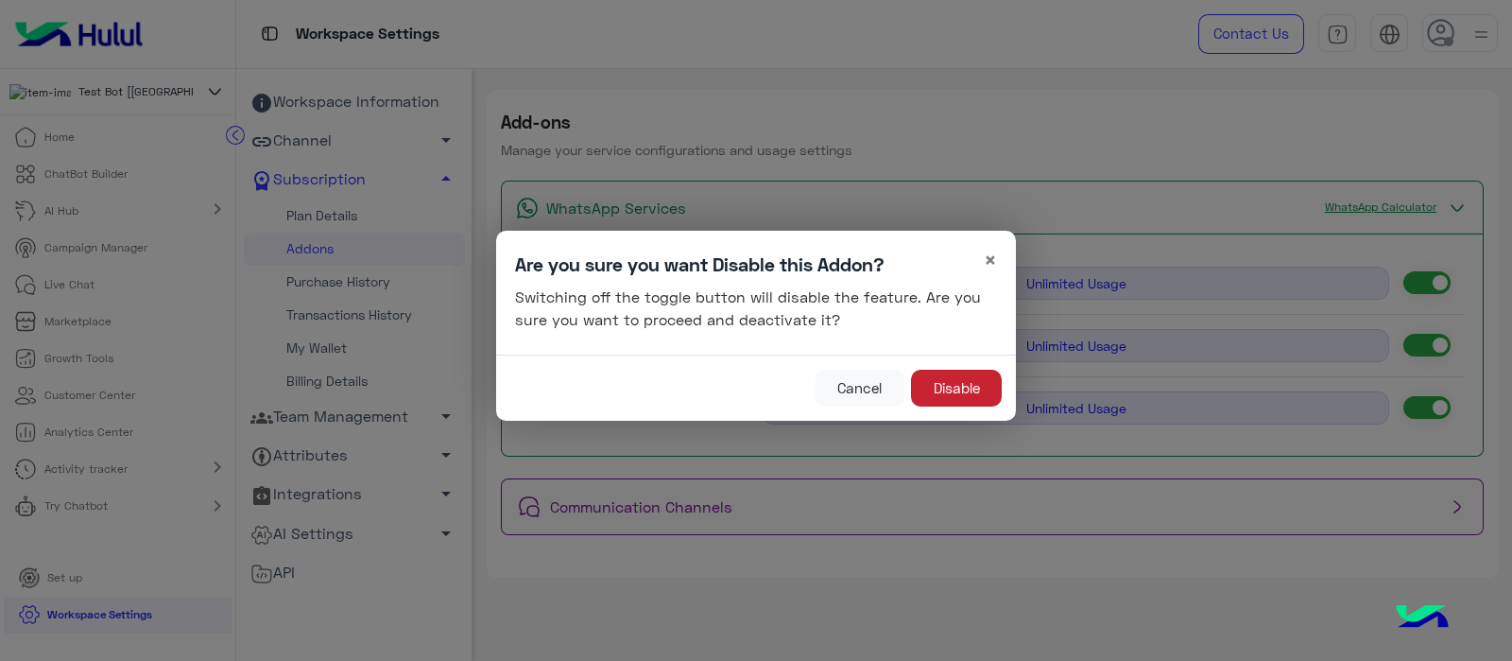
click at [950, 389] on button "Disable" at bounding box center [956, 389] width 91 height 38
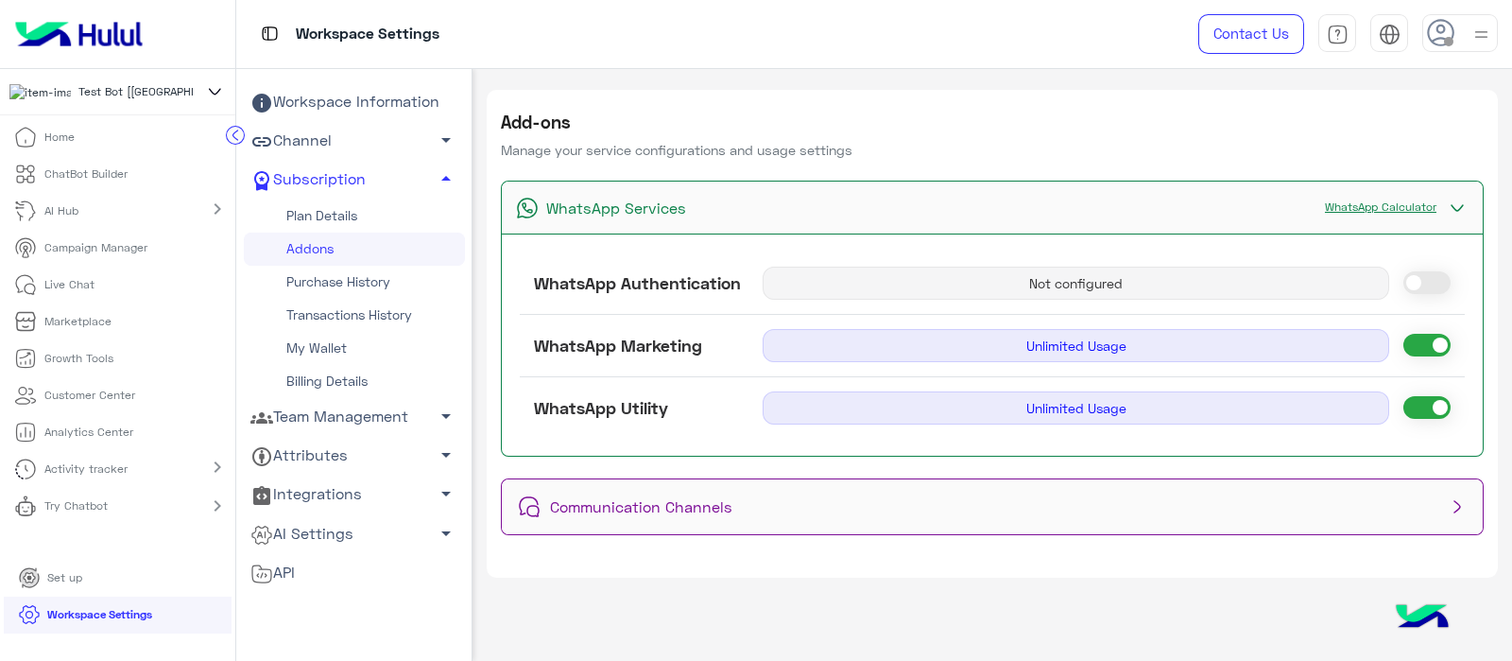
click at [951, 288] on span at bounding box center [1427, 282] width 47 height 23
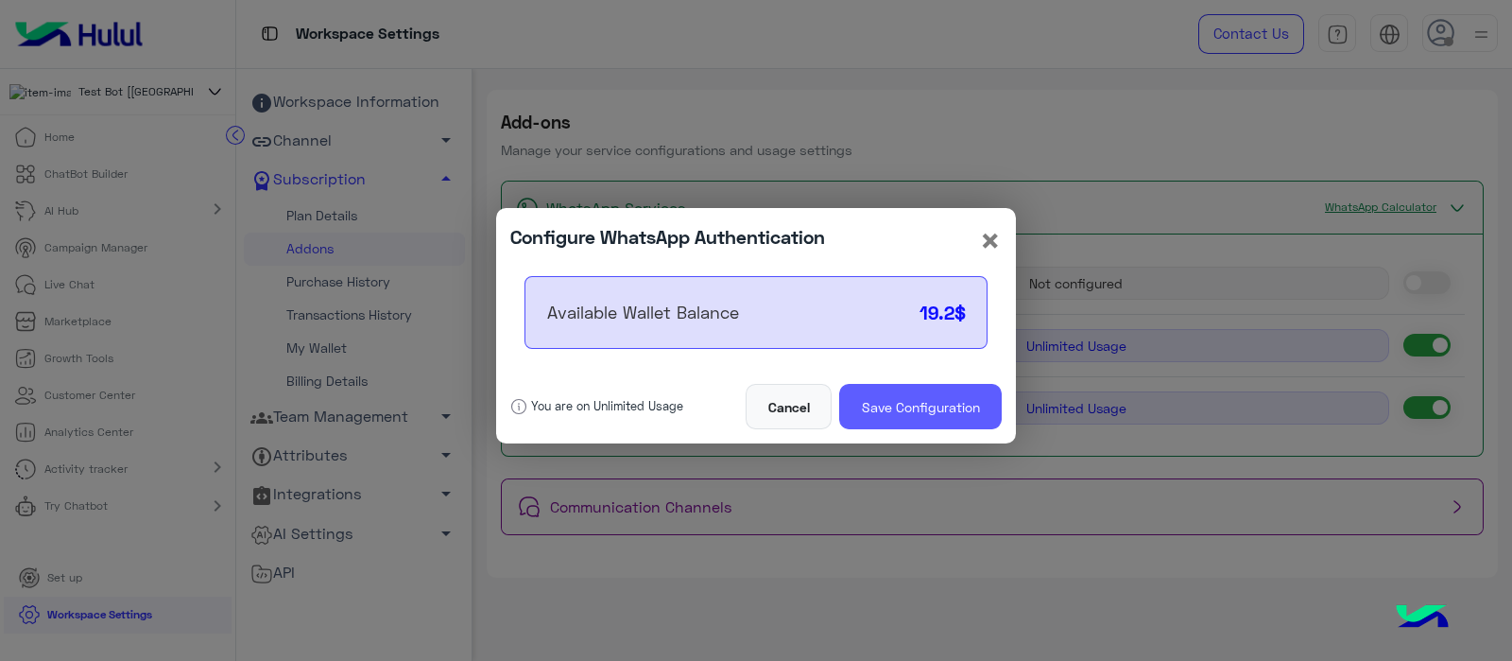
click at [931, 399] on button "Save Configuration" at bounding box center [920, 406] width 163 height 45
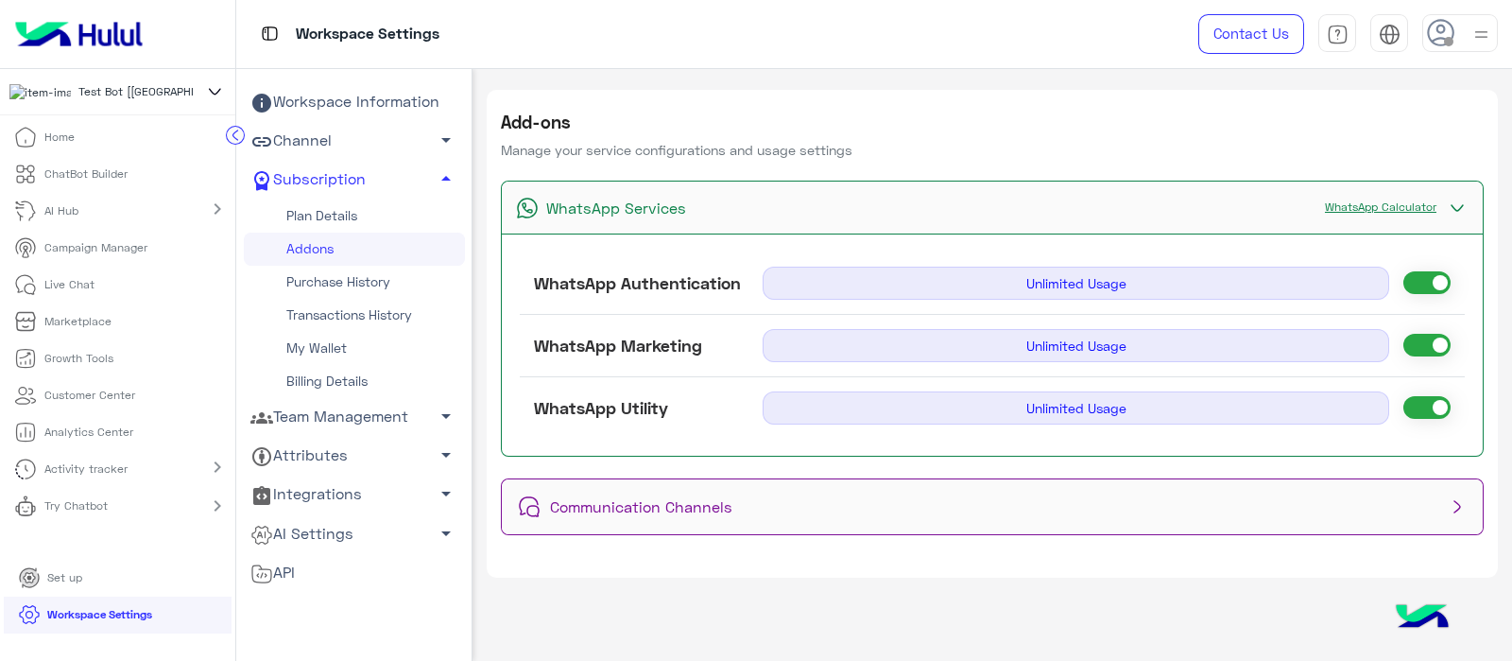
click at [951, 295] on span "Unlimited Usage" at bounding box center [1076, 283] width 627 height 33
click at [951, 286] on span "Unlimited Usage" at bounding box center [1076, 283] width 627 height 33
click at [53, 326] on p "Marketplace" at bounding box center [77, 321] width 67 height 17
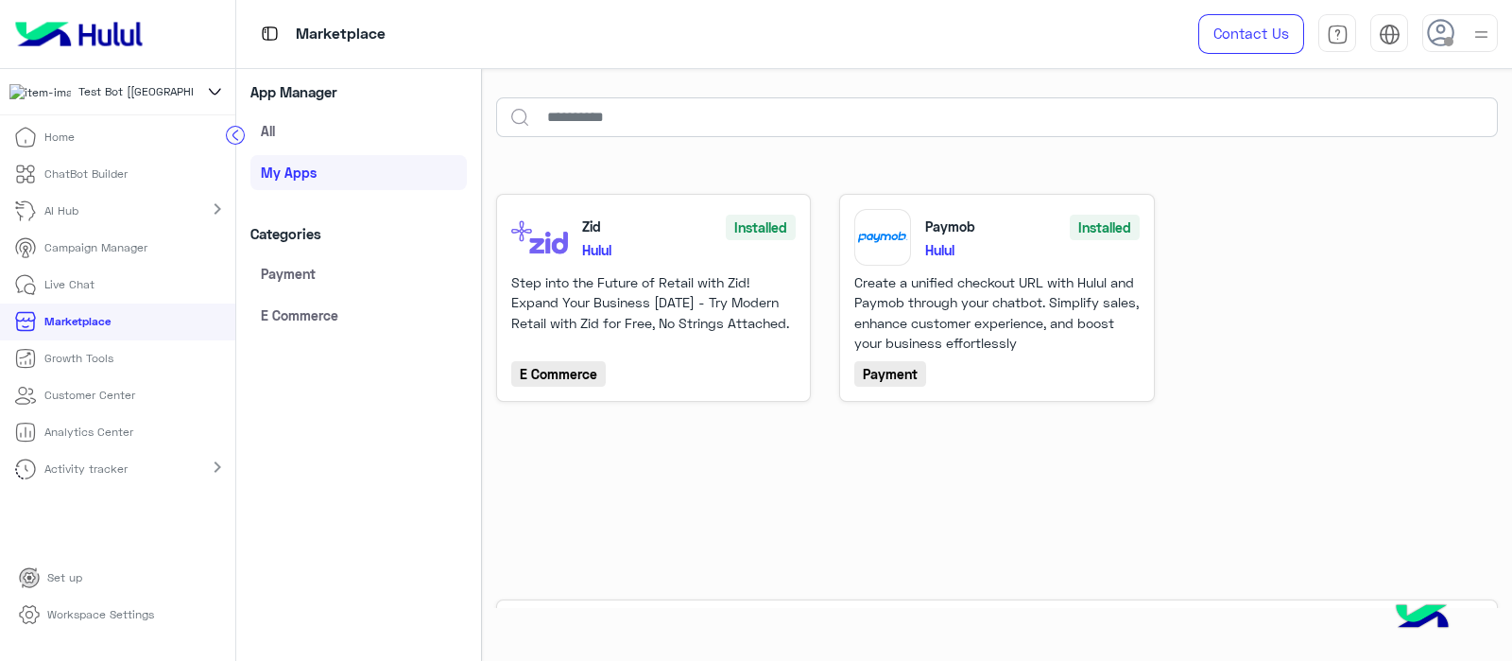
click at [289, 300] on link "E Commerce" at bounding box center [359, 315] width 216 height 34
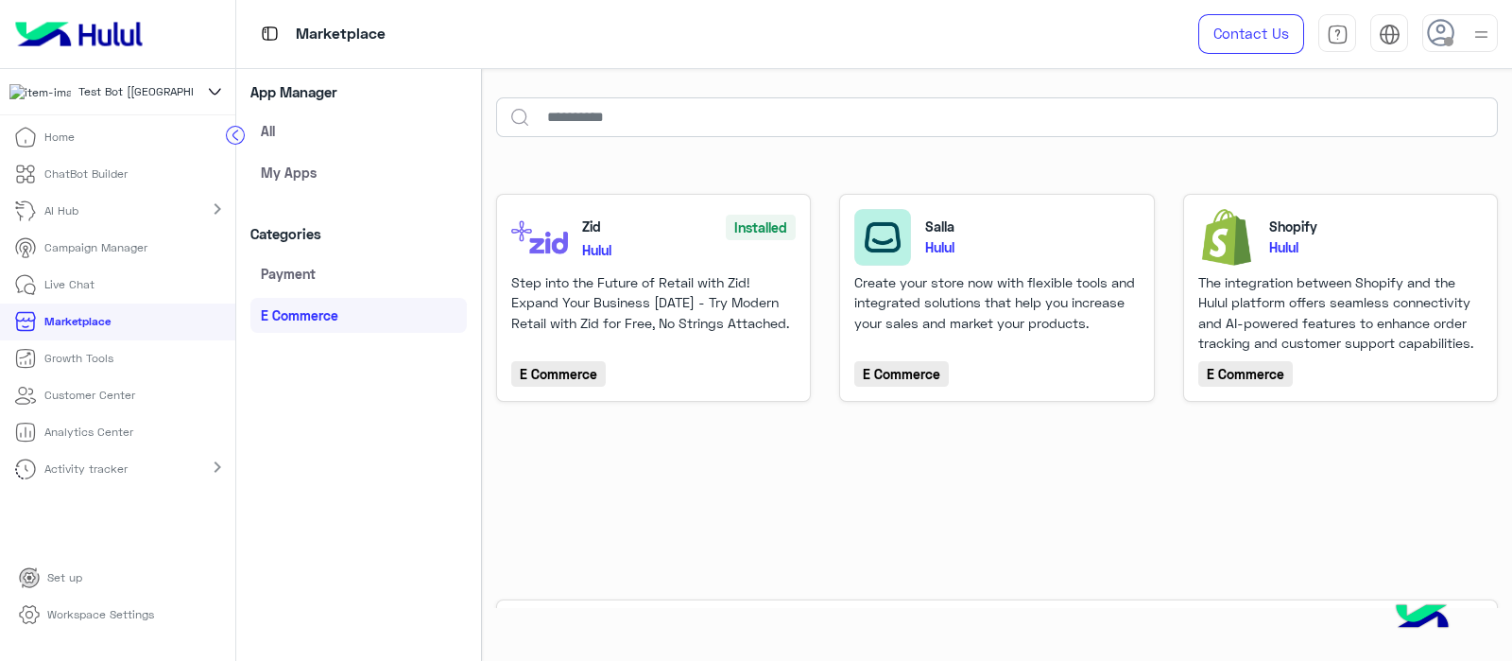
click at [591, 283] on div "Step into the Future of Retail with Zid! Expand Your Business [DATE] - Try Mode…" at bounding box center [653, 312] width 285 height 81
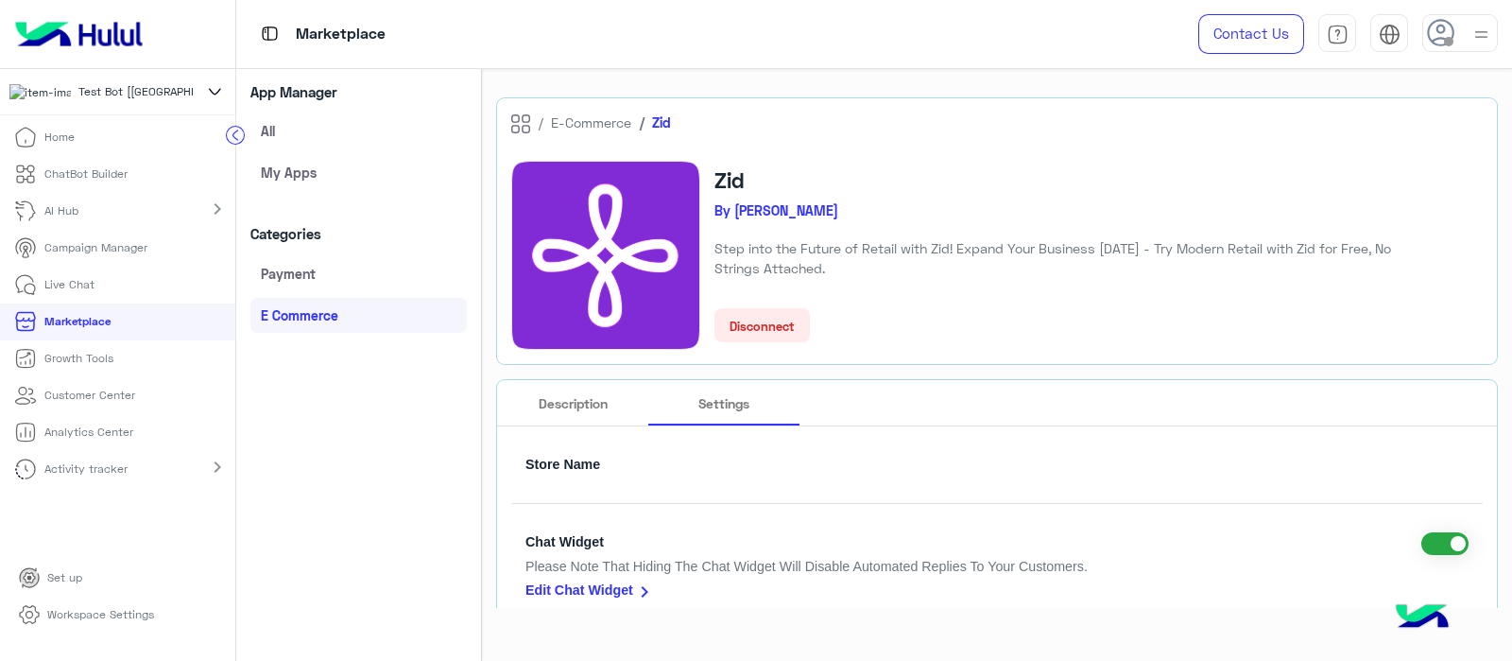
click at [951, 312] on div "Zid By Hulul Step into the Future of Retail with Zid! Expand Your Business Toda…" at bounding box center [997, 255] width 972 height 189
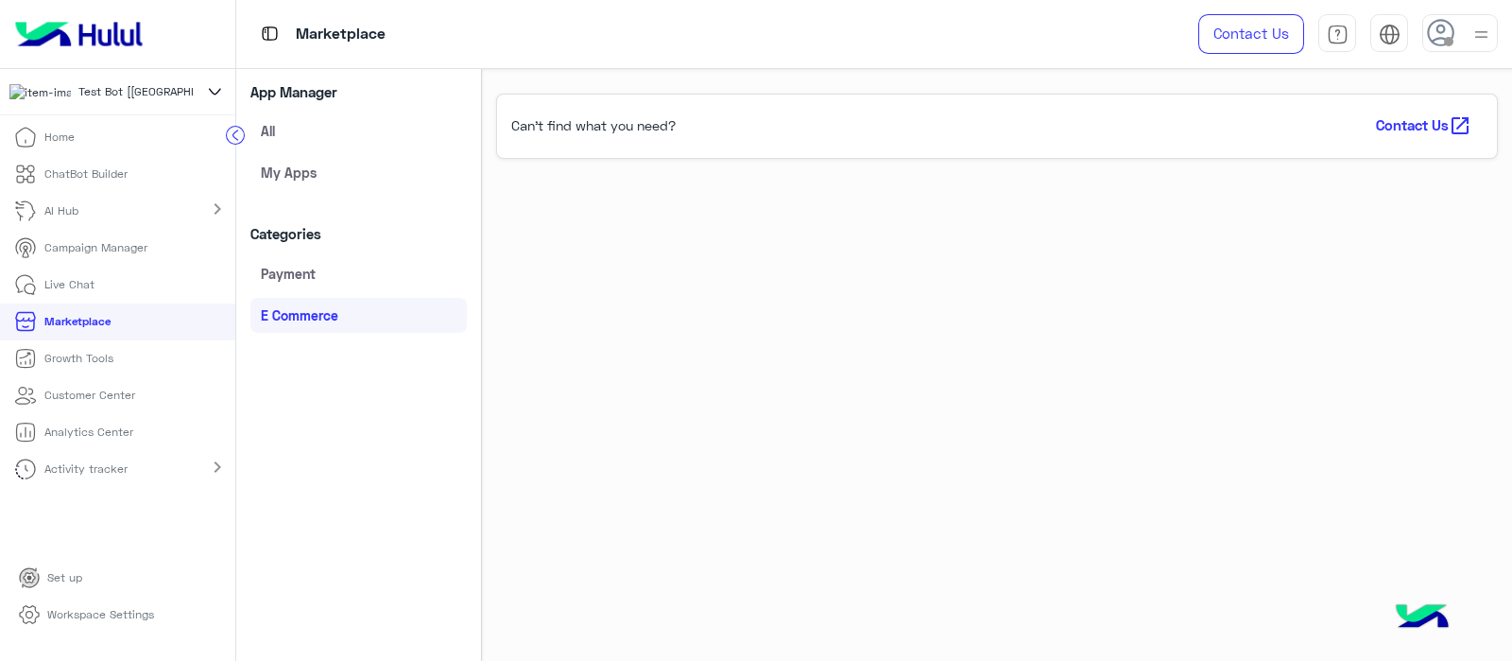
scroll to position [71, 0]
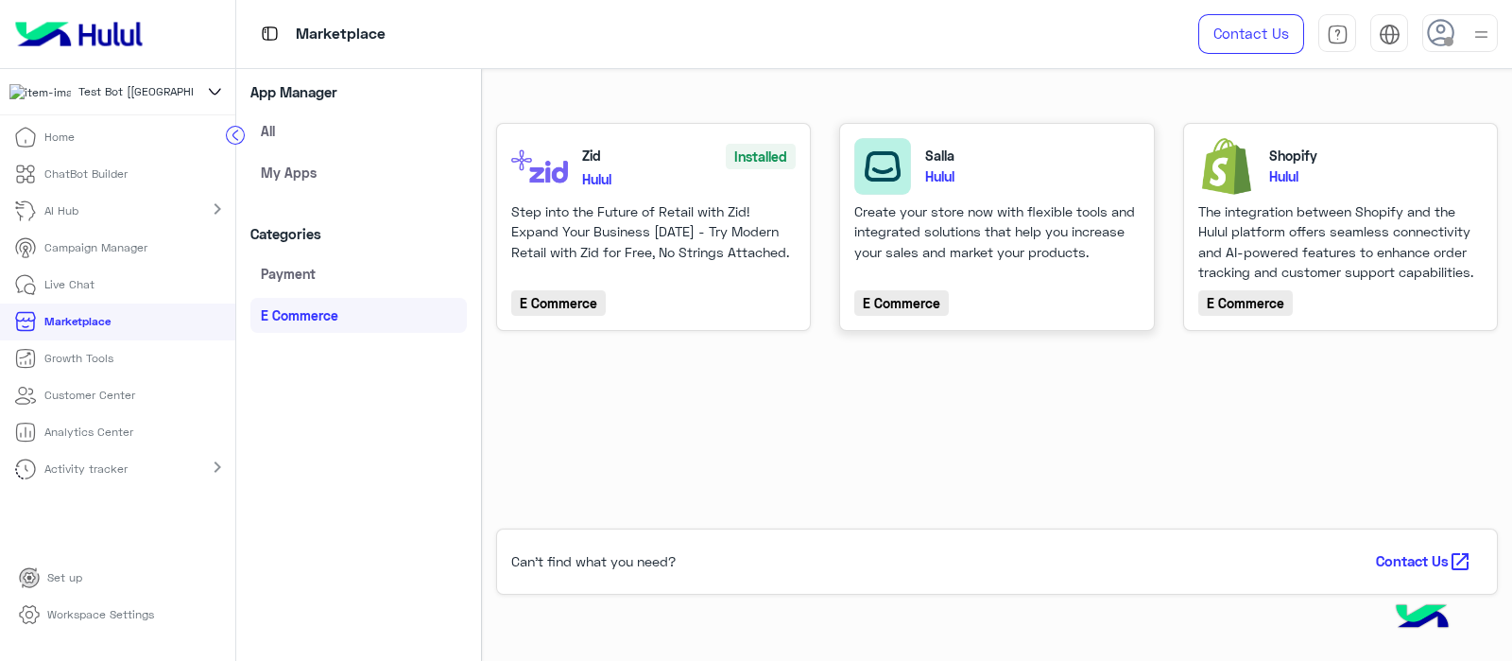
click at [855, 217] on div "Create your store now with flexible tools and integrated solutions that help yo…" at bounding box center [997, 241] width 285 height 81
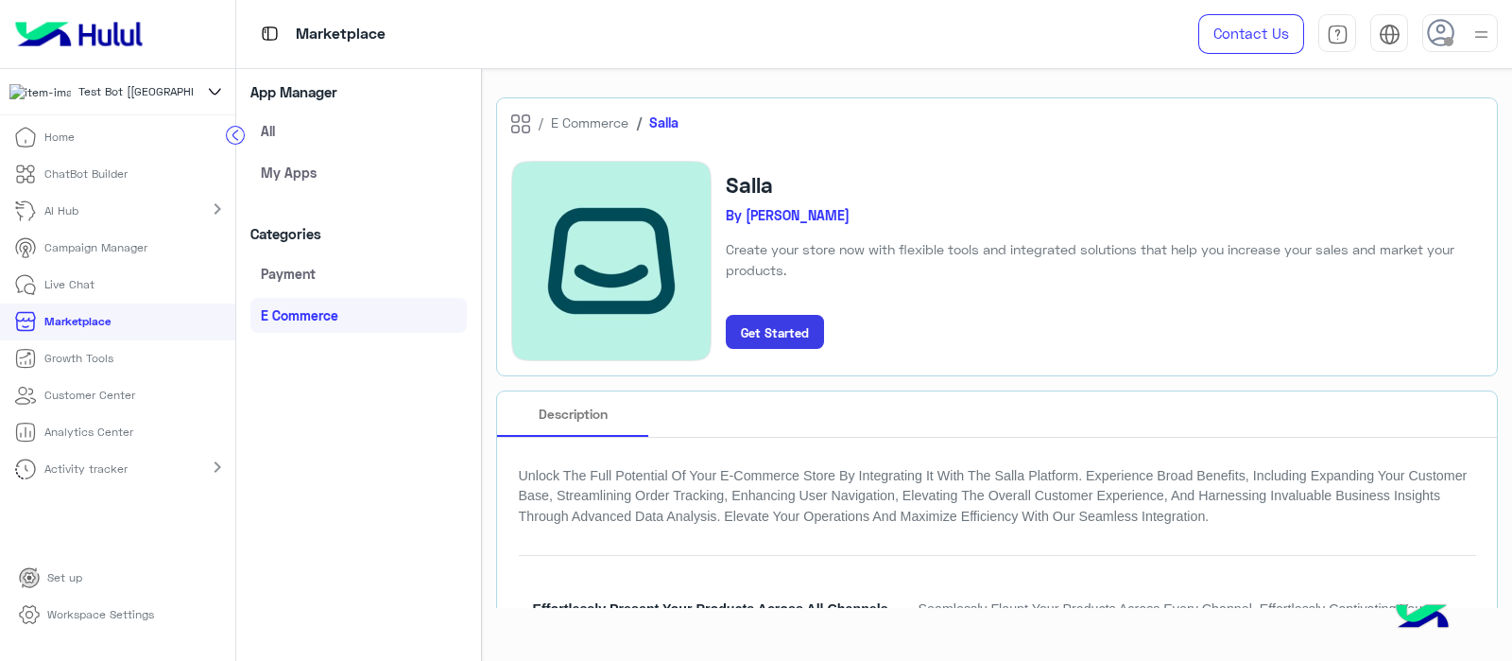
click at [741, 326] on small "Get Started" at bounding box center [775, 332] width 68 height 15
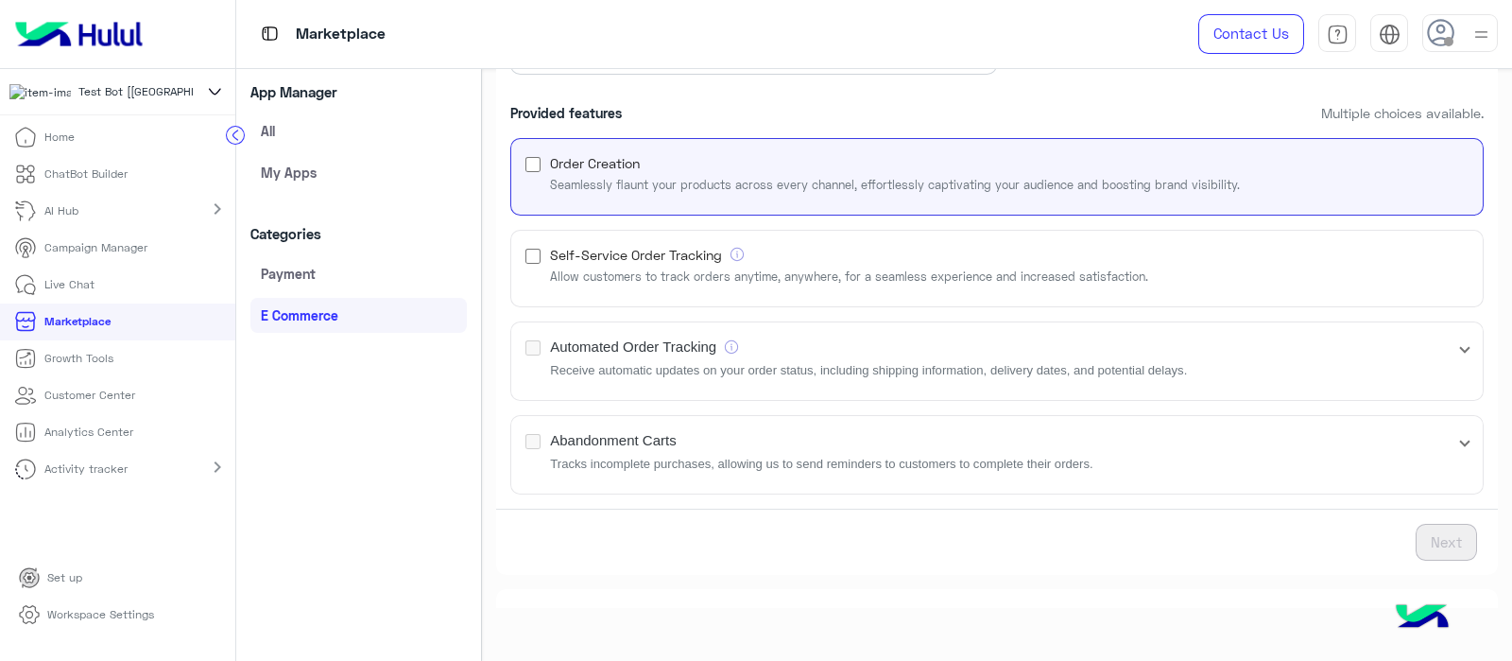
scroll to position [399, 0]
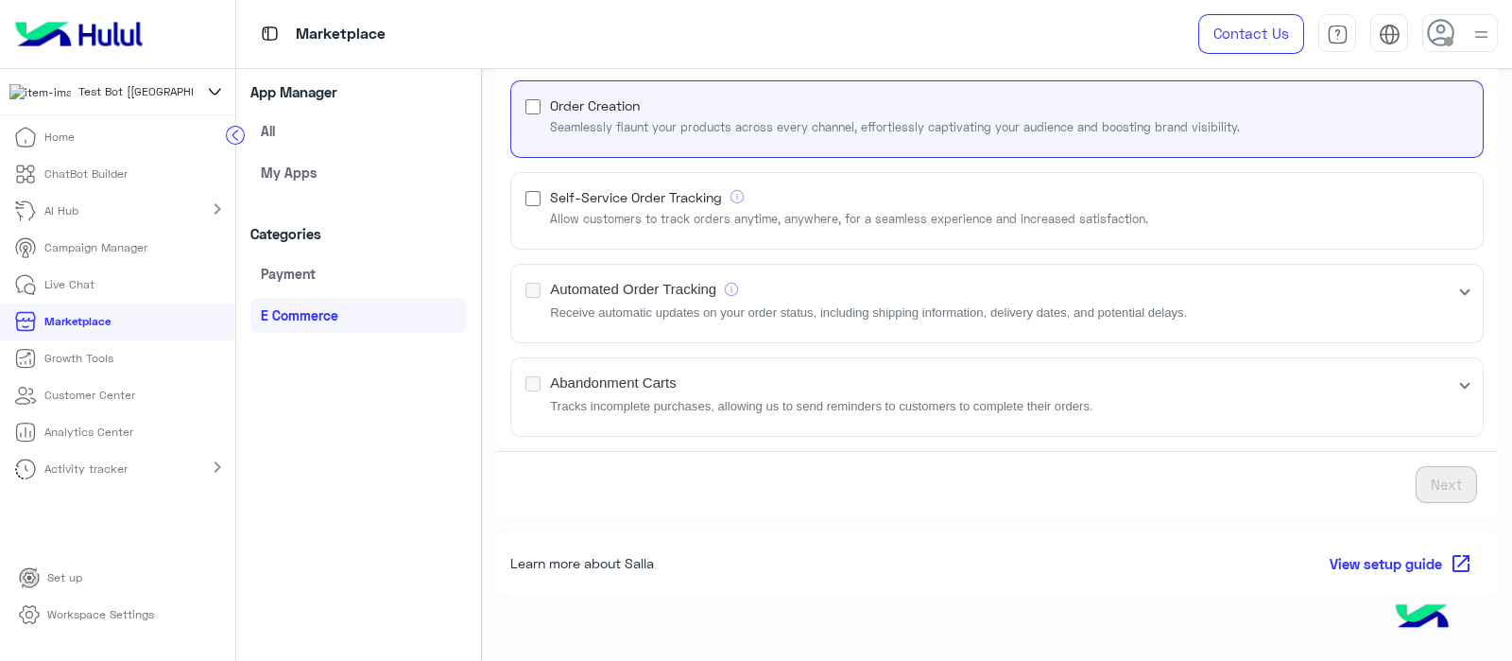
click at [907, 424] on mat-expansion-panel-header "Abandonment Carts Tracks incomplete purchases, allowing us to send reminders to…" at bounding box center [997, 397] width 972 height 78
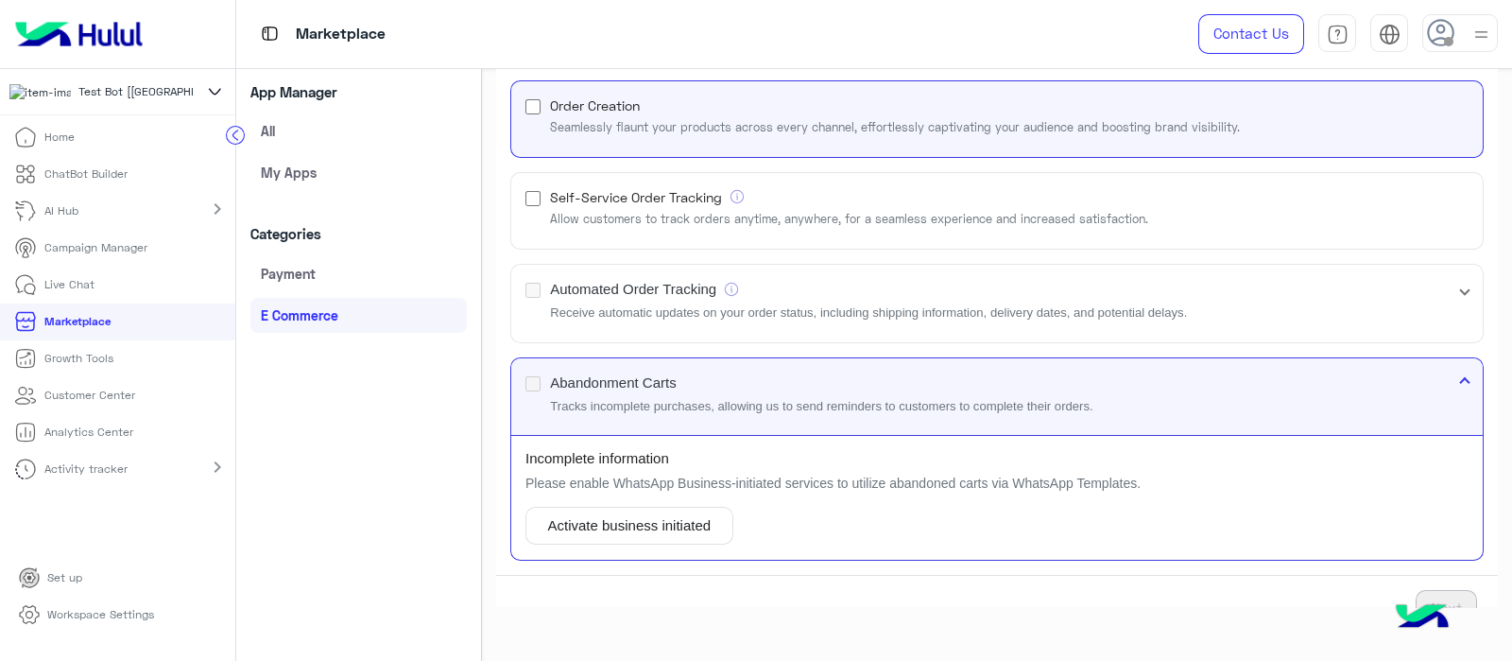
scroll to position [456, 0]
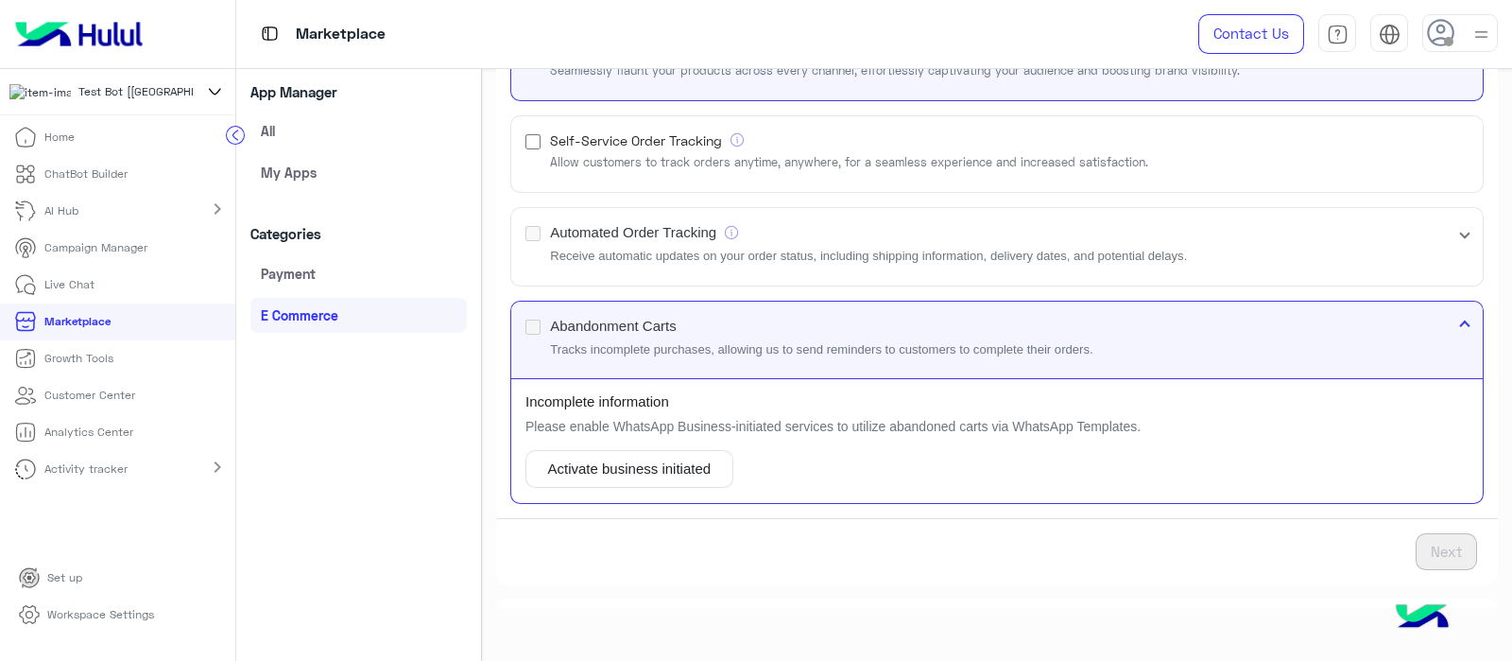
click at [787, 237] on span "Automated Order Tracking" at bounding box center [868, 233] width 637 height 22
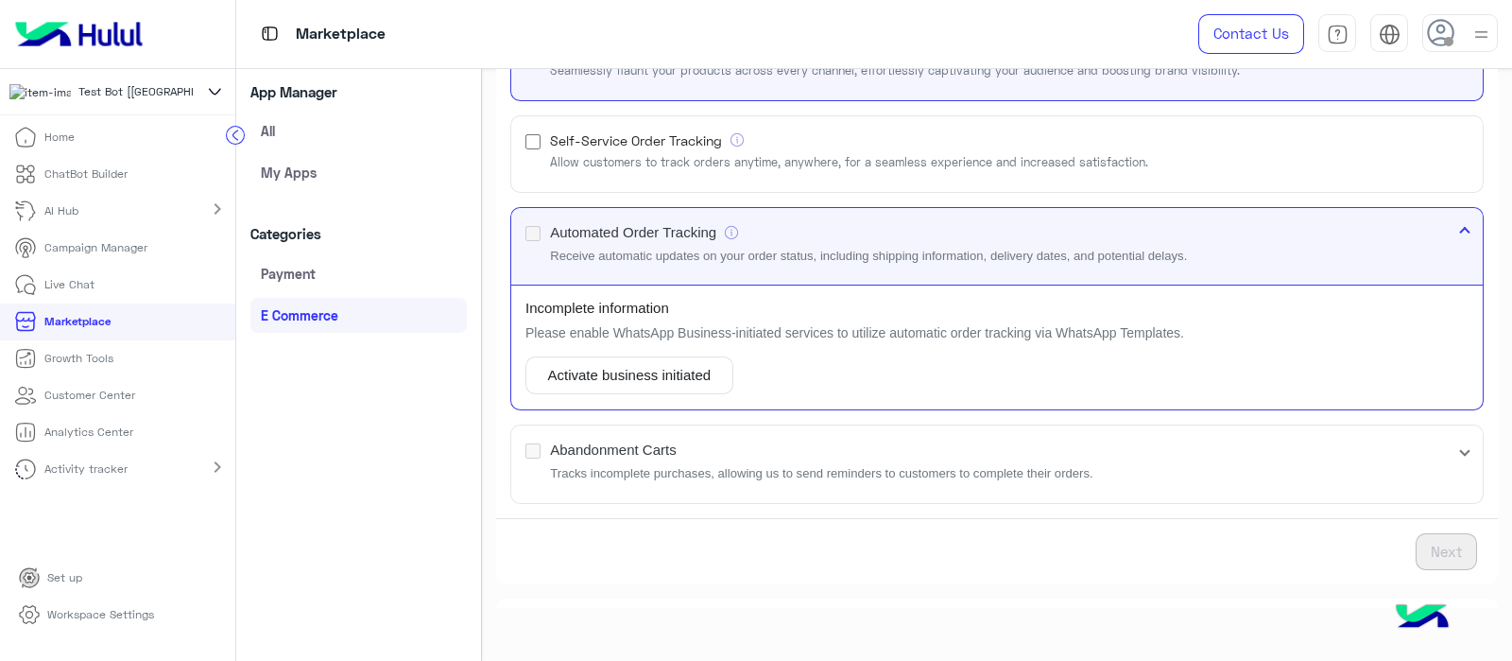
click at [592, 363] on button "Activate business initiated" at bounding box center [630, 375] width 208 height 38
